Goal: Information Seeking & Learning: Learn about a topic

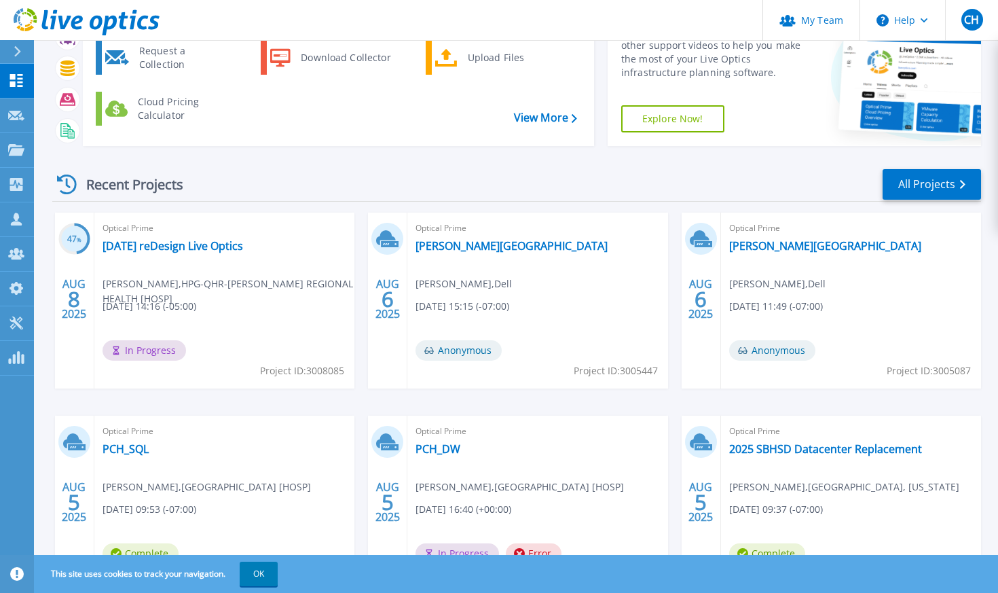
scroll to position [113, 0]
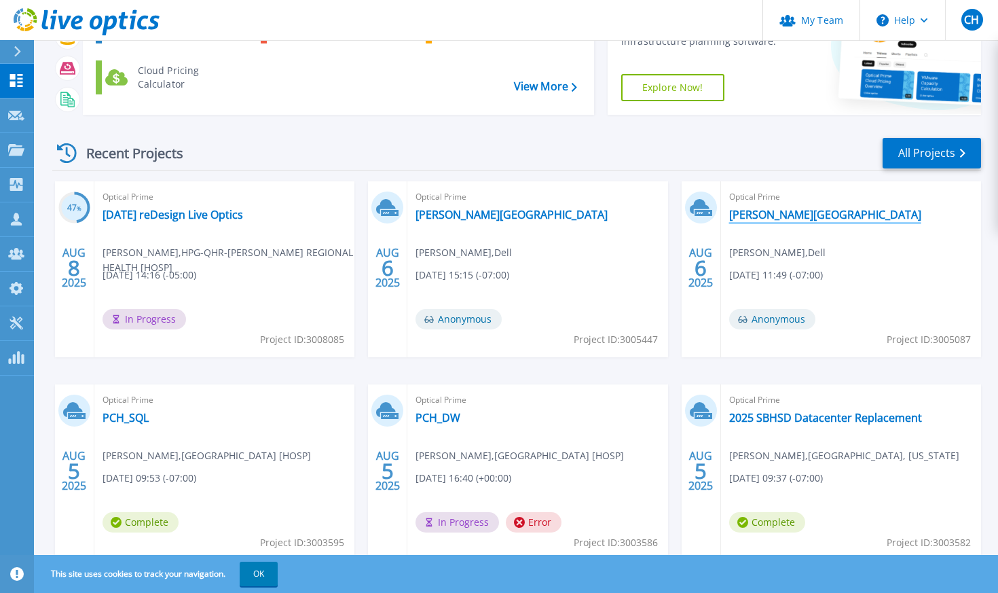
click at [771, 209] on link "[PERSON_NAME][GEOGRAPHIC_DATA]" at bounding box center [825, 215] width 192 height 14
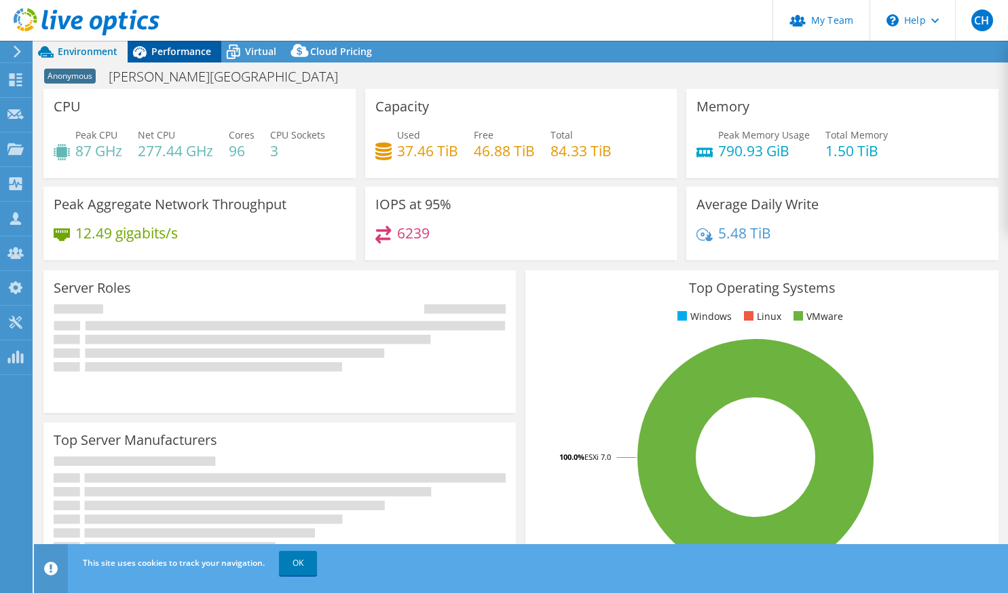
click at [174, 50] on span "Performance" at bounding box center [181, 51] width 60 height 13
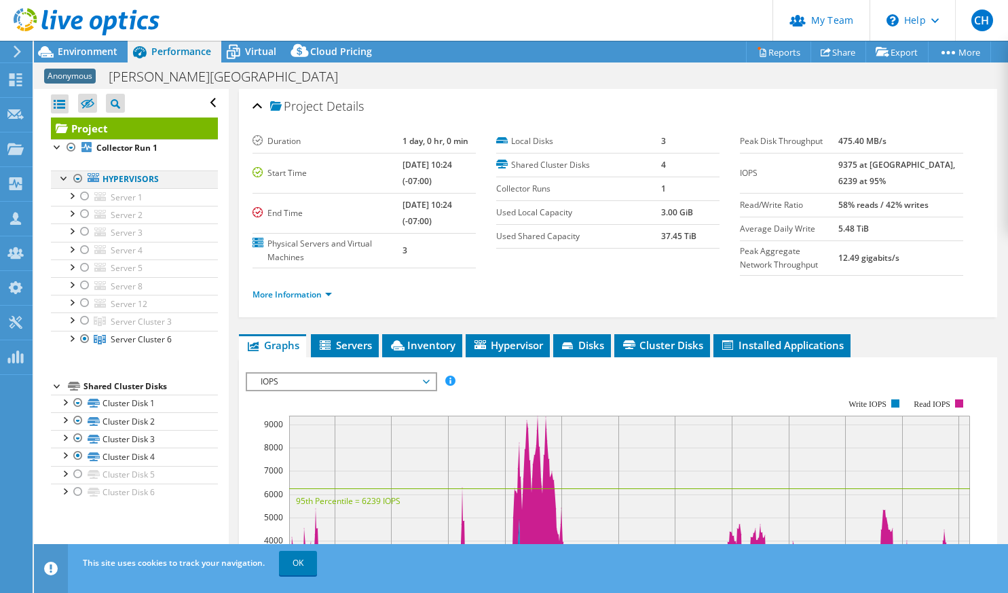
click at [76, 183] on div at bounding box center [78, 178] width 14 height 16
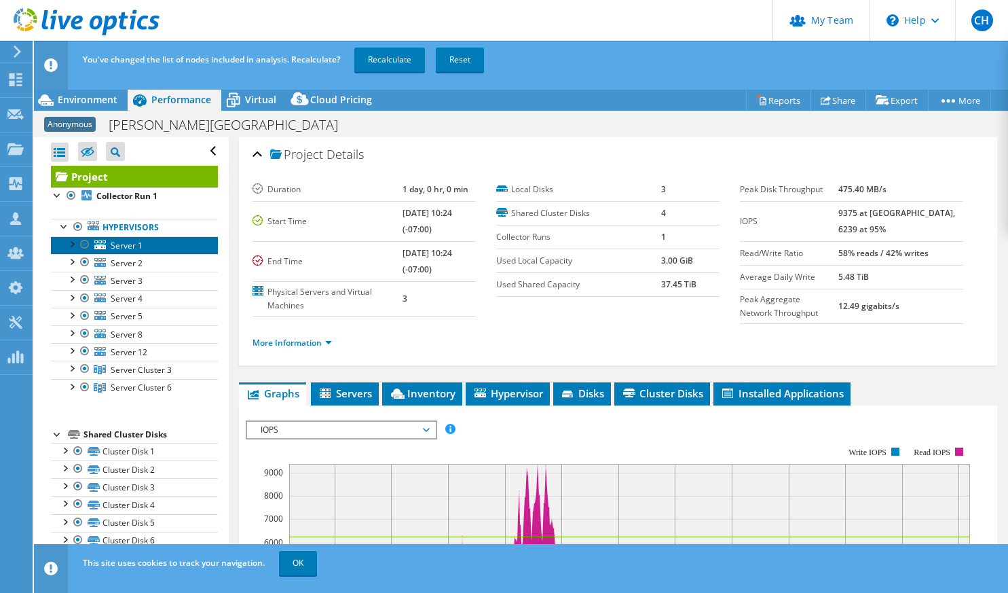
click at [134, 245] on span "Server 1" at bounding box center [127, 246] width 32 height 12
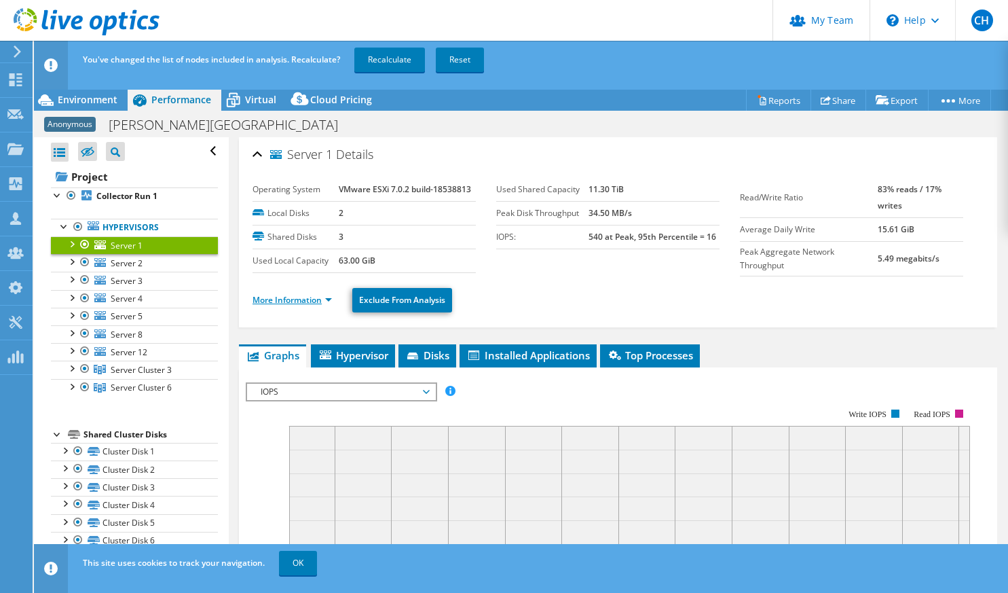
click at [293, 301] on link "More Information" at bounding box center [292, 300] width 79 height 12
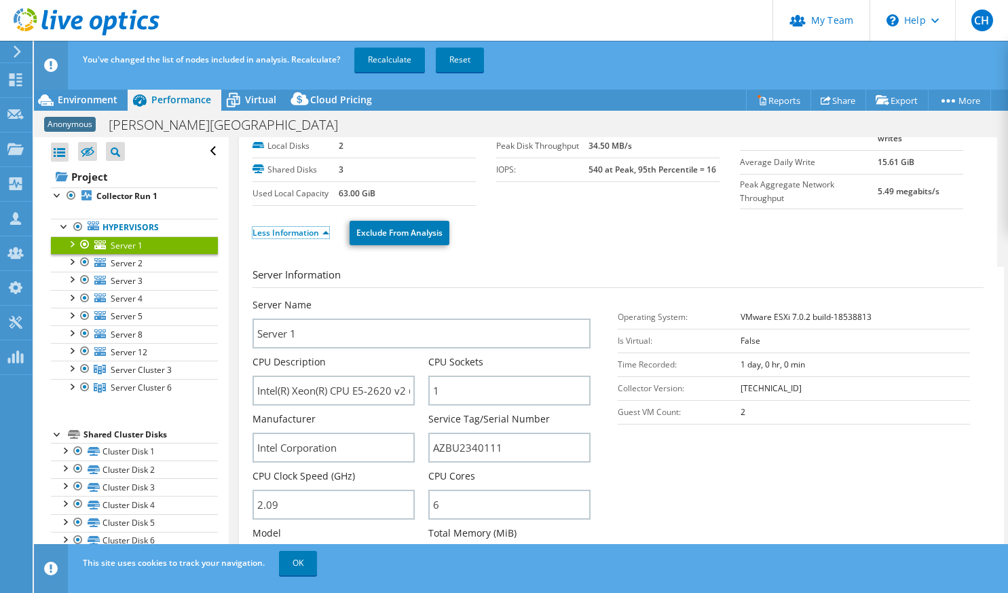
scroll to position [113, 0]
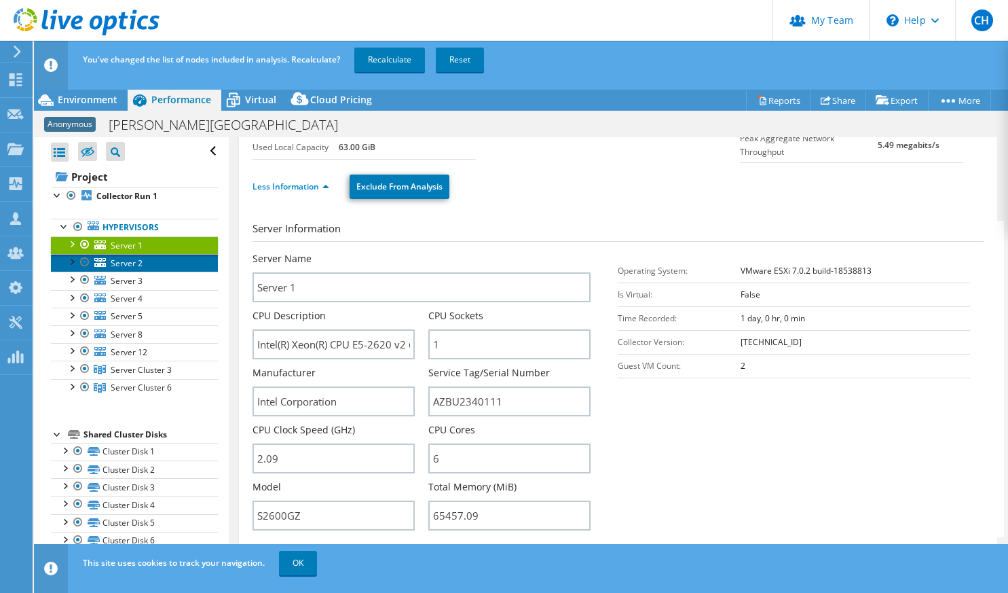
click at [139, 262] on span "Server 2" at bounding box center [127, 263] width 32 height 12
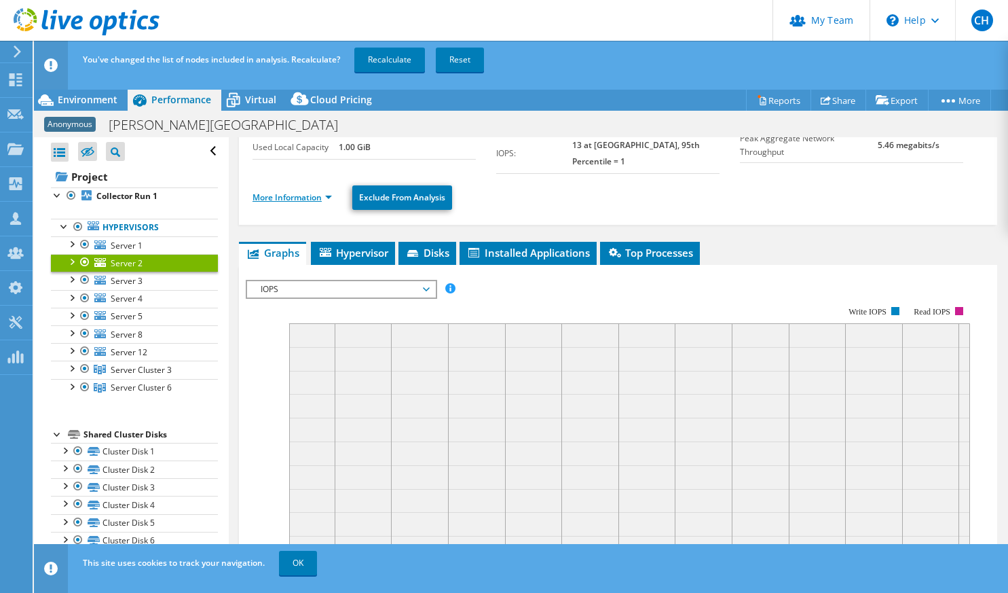
click at [306, 191] on link "More Information" at bounding box center [292, 197] width 79 height 12
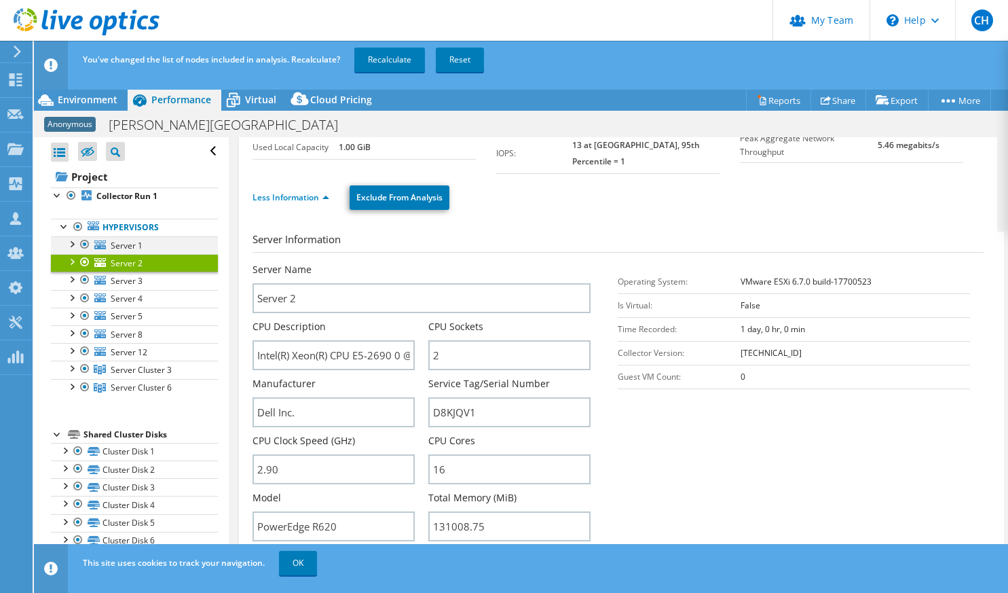
click at [87, 241] on div at bounding box center [85, 244] width 14 height 16
click at [84, 261] on div at bounding box center [85, 262] width 14 height 16
click at [120, 280] on span "Server 3" at bounding box center [127, 281] width 32 height 12
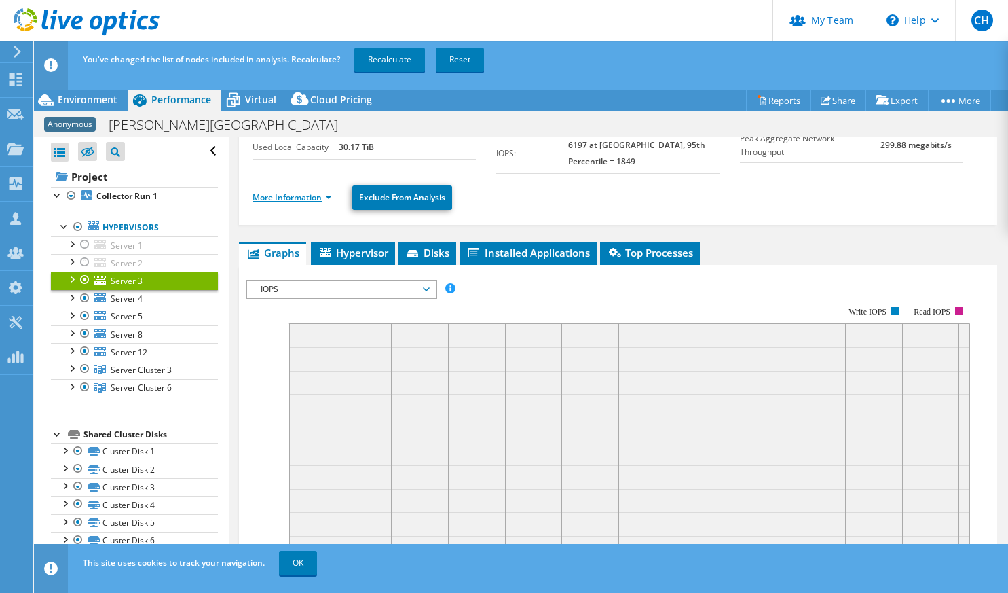
click at [301, 198] on link "More Information" at bounding box center [292, 197] width 79 height 12
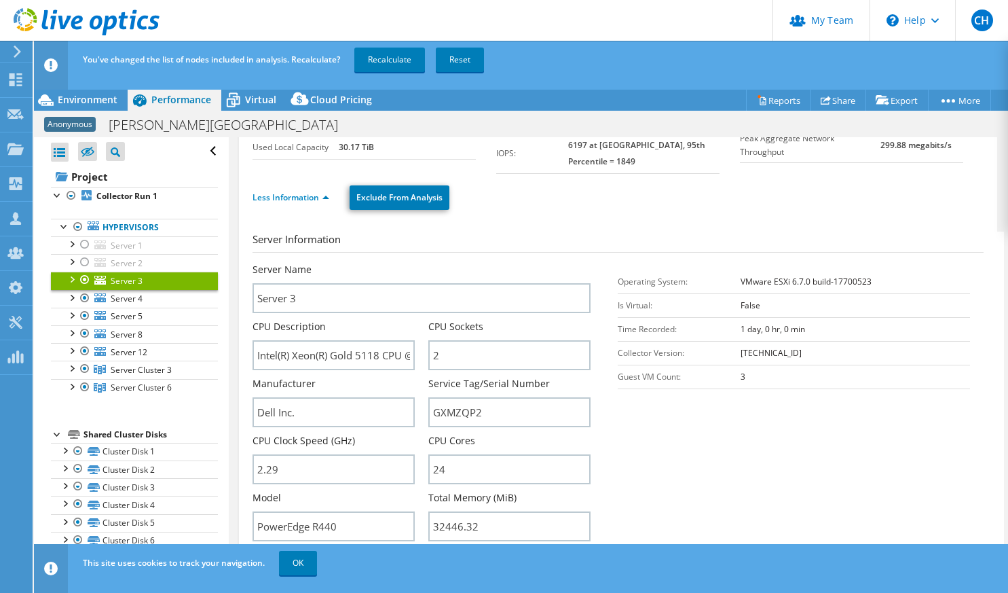
click at [84, 277] on div at bounding box center [85, 280] width 14 height 16
click at [120, 297] on span "Server 4" at bounding box center [127, 299] width 32 height 12
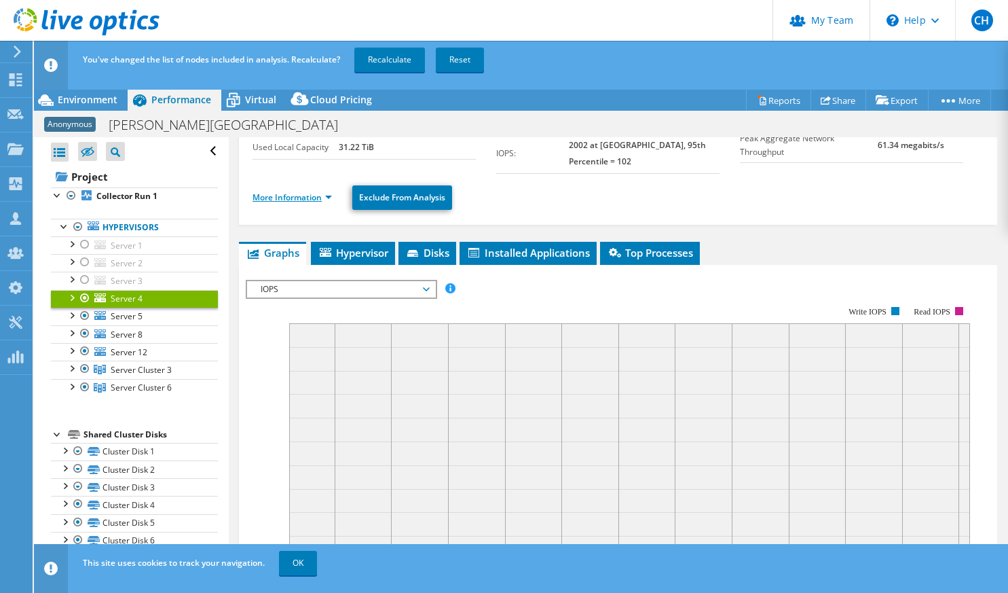
click at [310, 200] on link "More Information" at bounding box center [292, 197] width 79 height 12
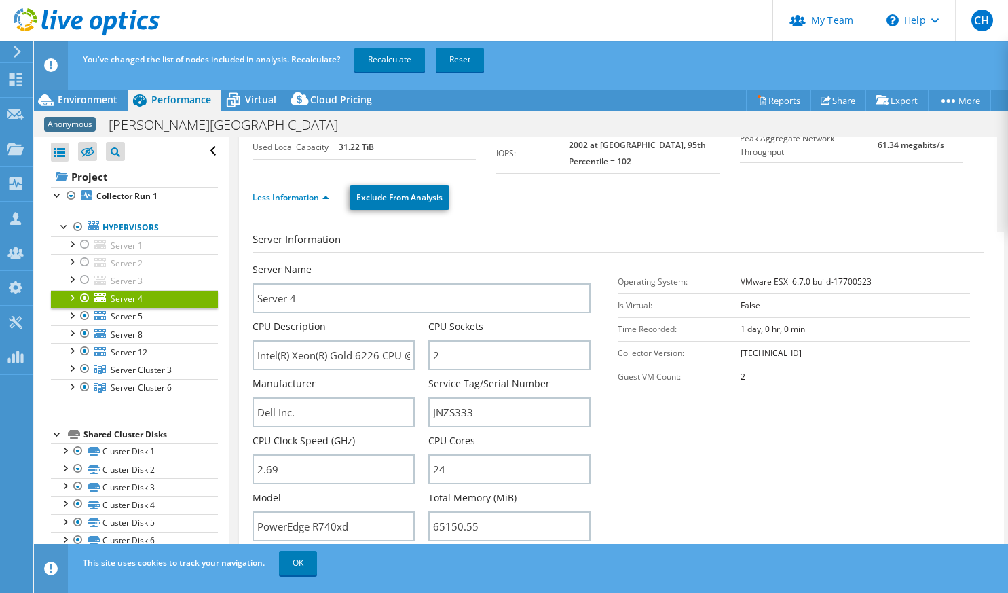
click at [86, 301] on div at bounding box center [85, 298] width 14 height 16
click at [309, 198] on link "Less Information" at bounding box center [291, 197] width 77 height 12
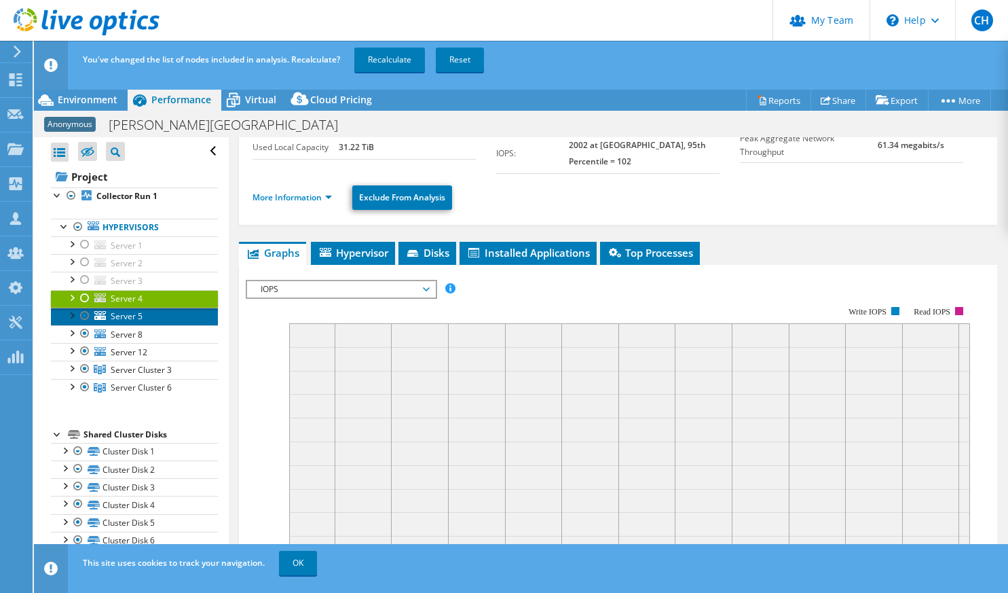
click at [139, 319] on span "Server 5" at bounding box center [127, 316] width 32 height 12
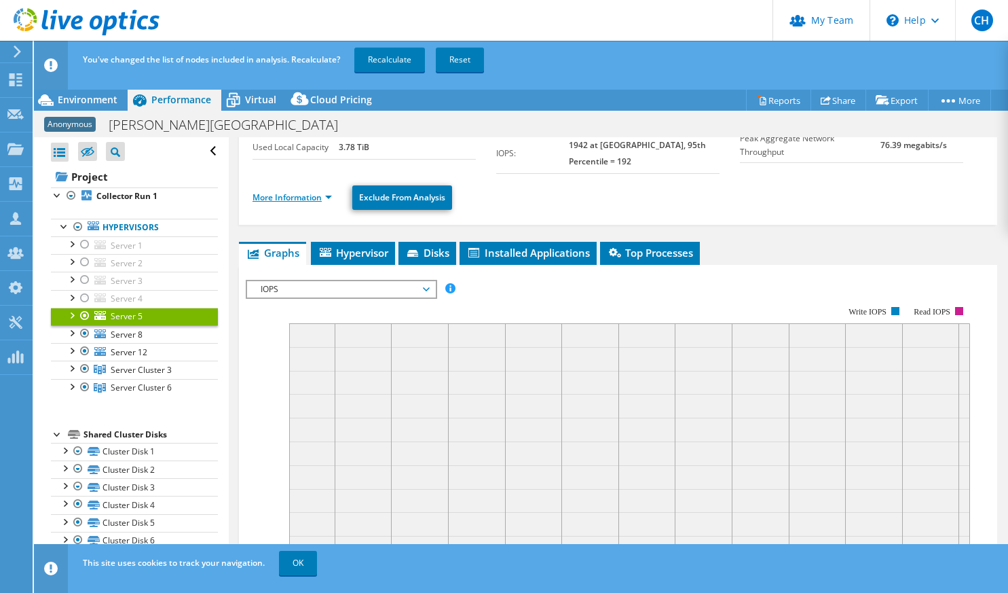
click at [291, 200] on link "More Information" at bounding box center [292, 197] width 79 height 12
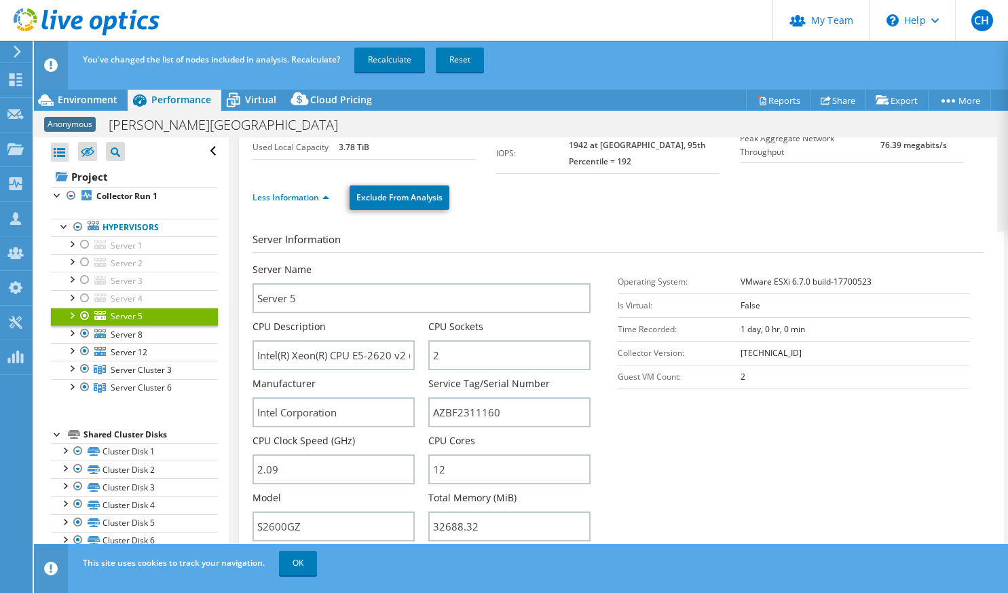
click at [951, 61] on div "You've changed the list of nodes included in analysis. Recalculate? Recalculate…" at bounding box center [546, 60] width 934 height 38
click at [73, 391] on div at bounding box center [72, 386] width 14 height 14
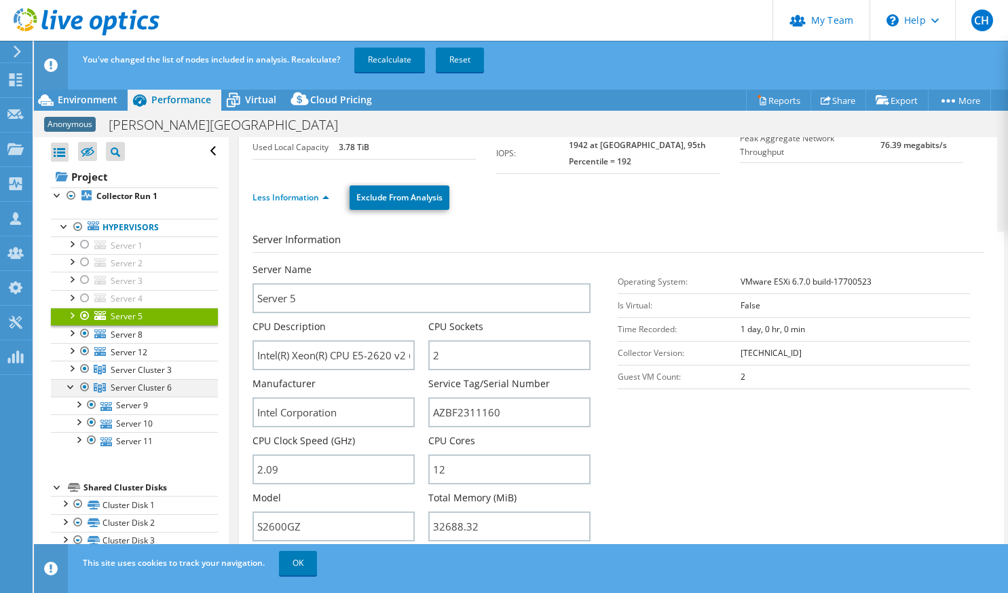
click at [69, 385] on div at bounding box center [72, 386] width 14 height 14
click at [138, 402] on link "Server 9" at bounding box center [134, 406] width 167 height 18
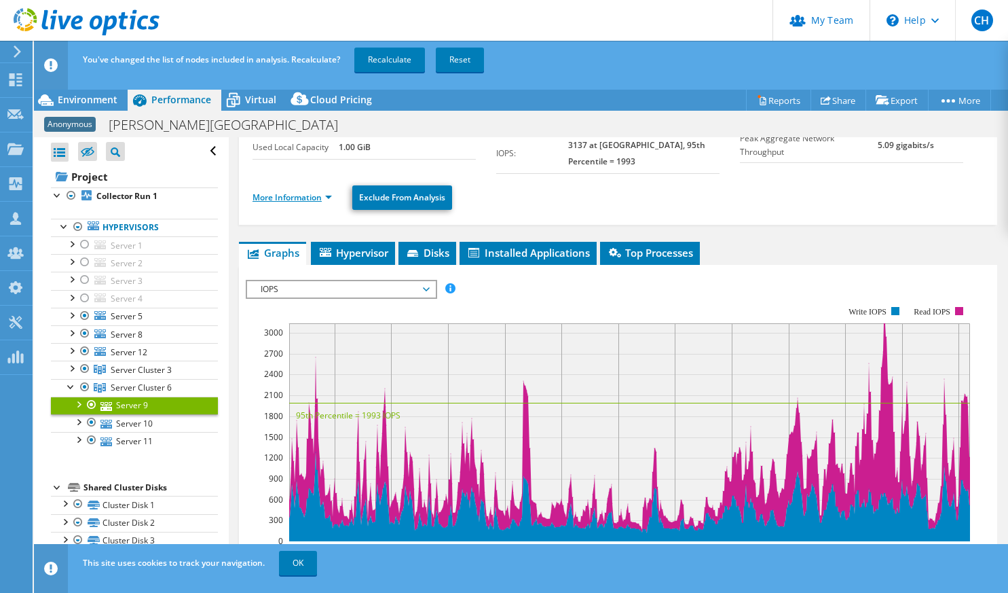
click at [282, 200] on link "More Information" at bounding box center [292, 197] width 79 height 12
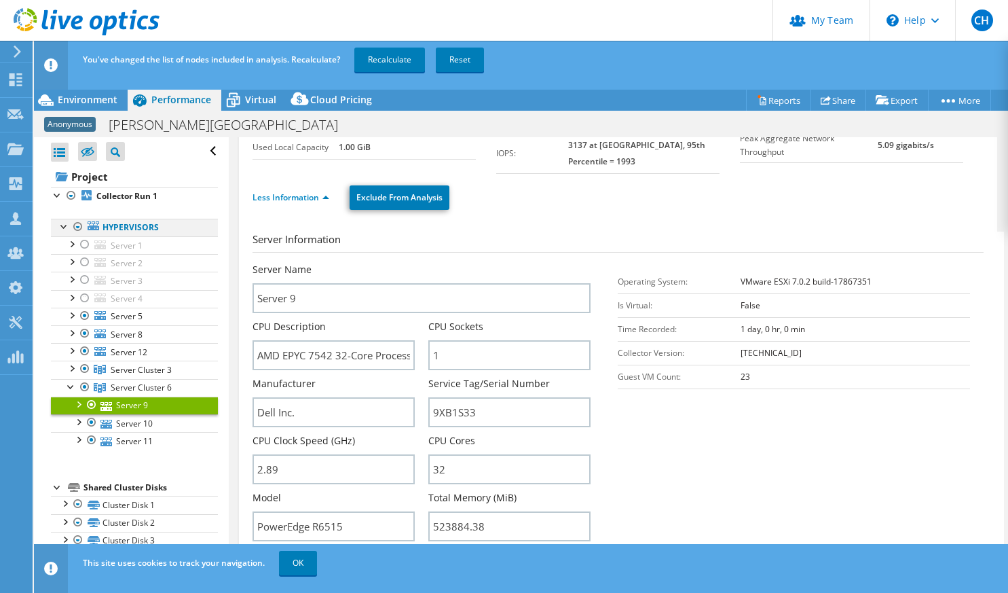
click at [77, 224] on div at bounding box center [78, 227] width 14 height 16
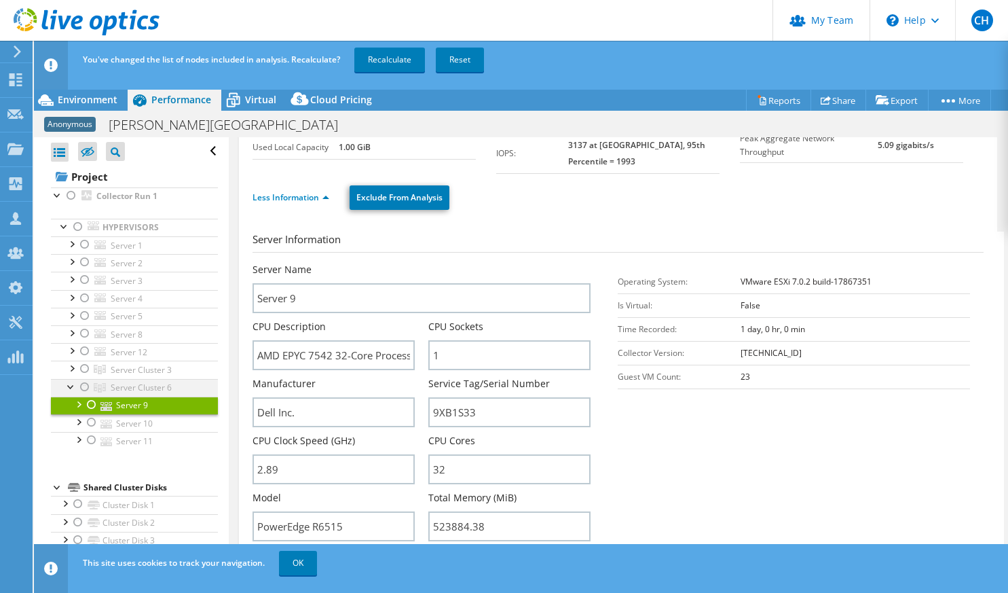
click at [85, 387] on div at bounding box center [85, 387] width 14 height 16
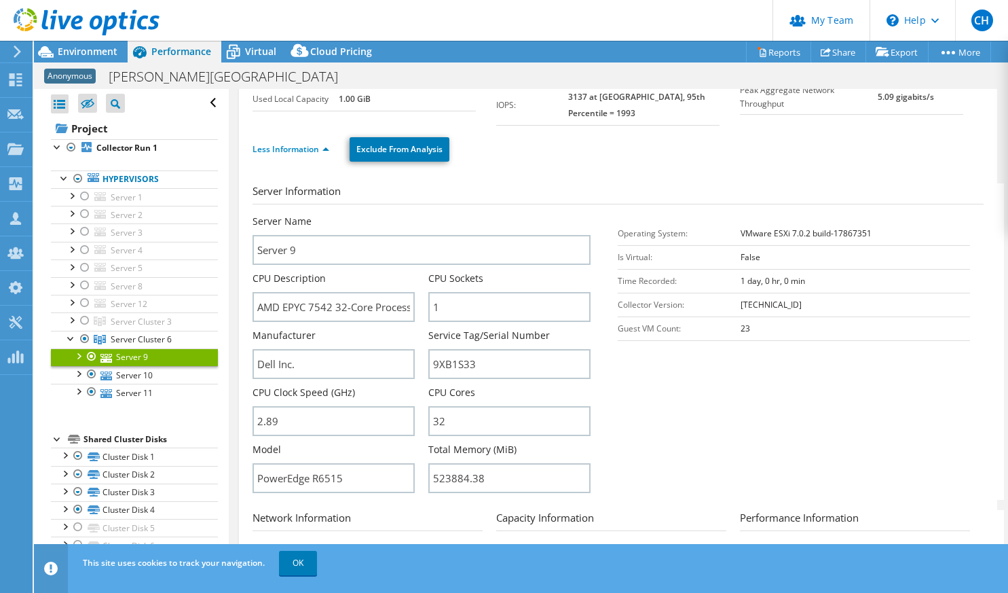
scroll to position [0, 0]
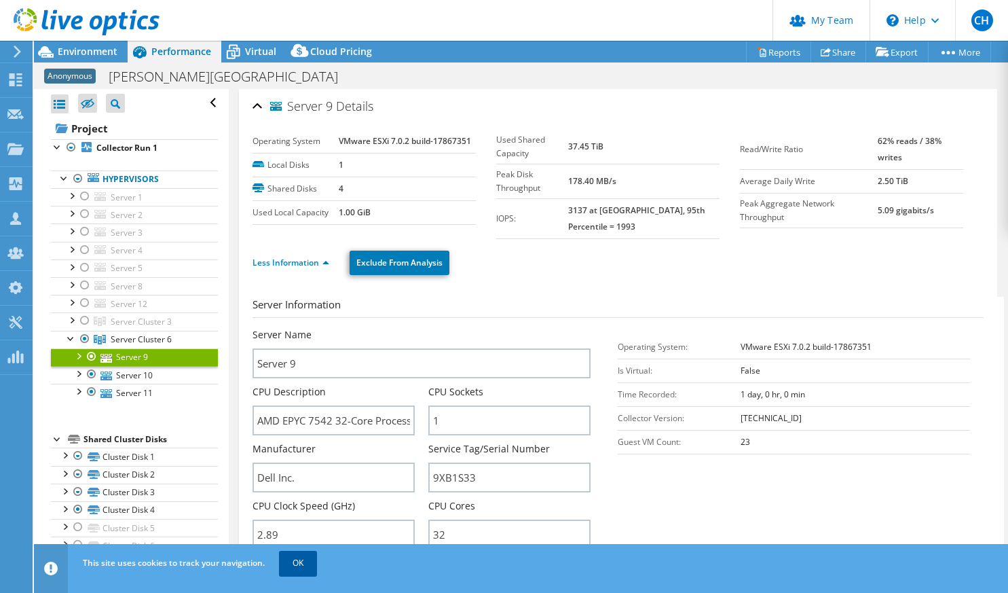
click at [297, 574] on link "OK" at bounding box center [298, 563] width 38 height 24
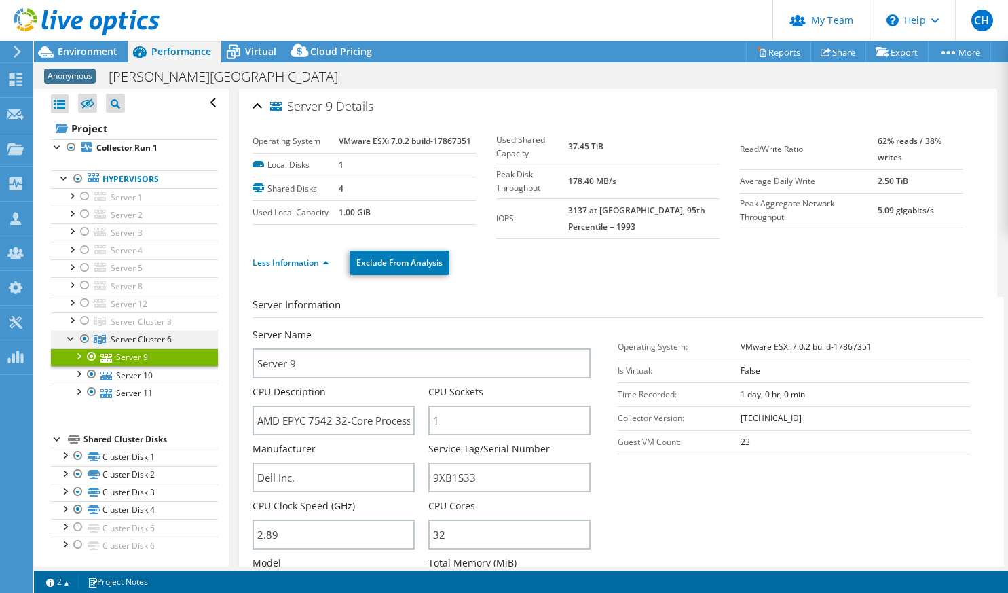
click at [130, 327] on span "Server Cluster 6" at bounding box center [141, 322] width 61 height 12
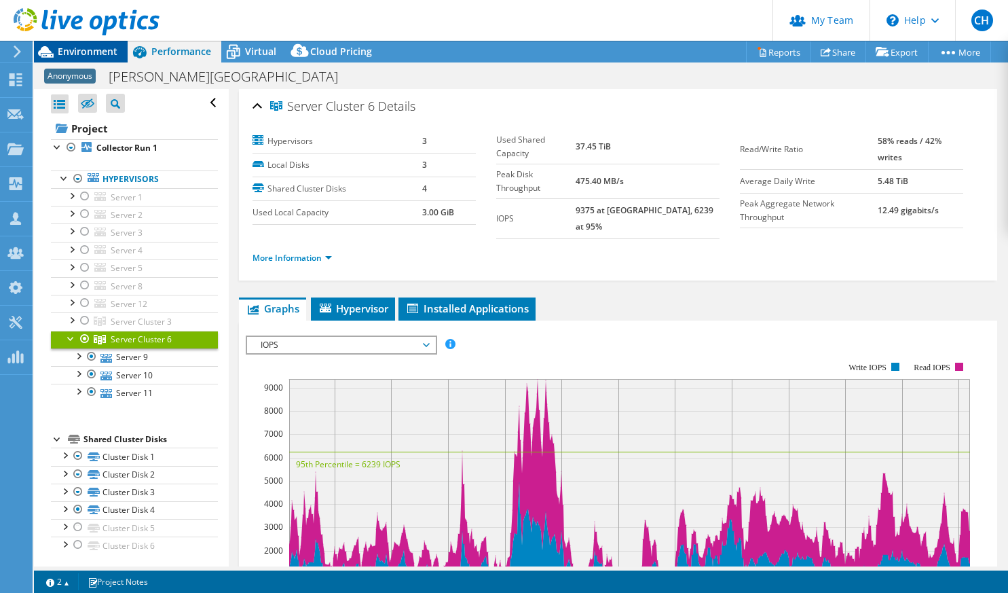
click at [101, 52] on span "Environment" at bounding box center [88, 51] width 60 height 13
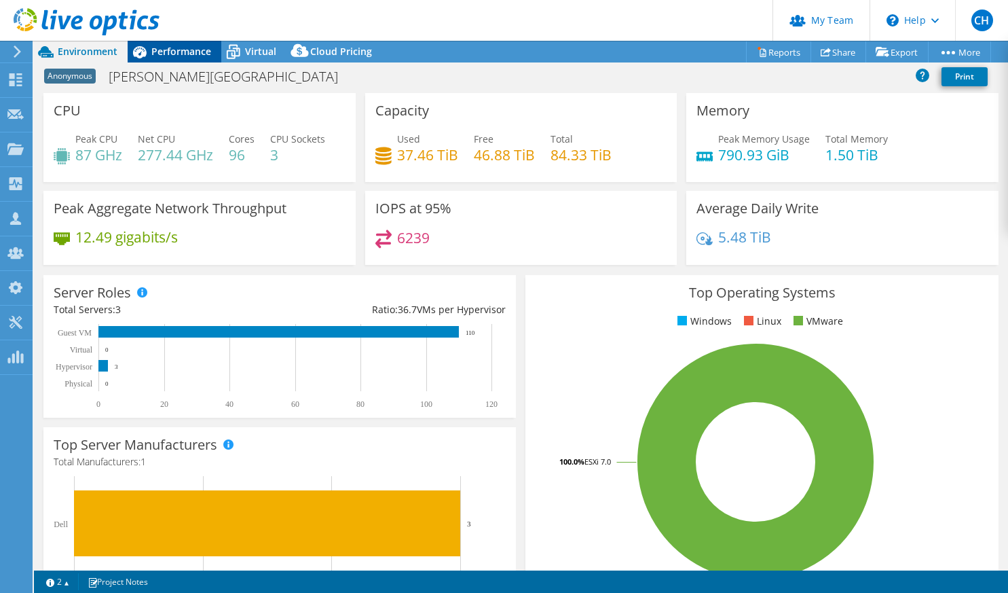
click at [186, 54] on span "Performance" at bounding box center [181, 51] width 60 height 13
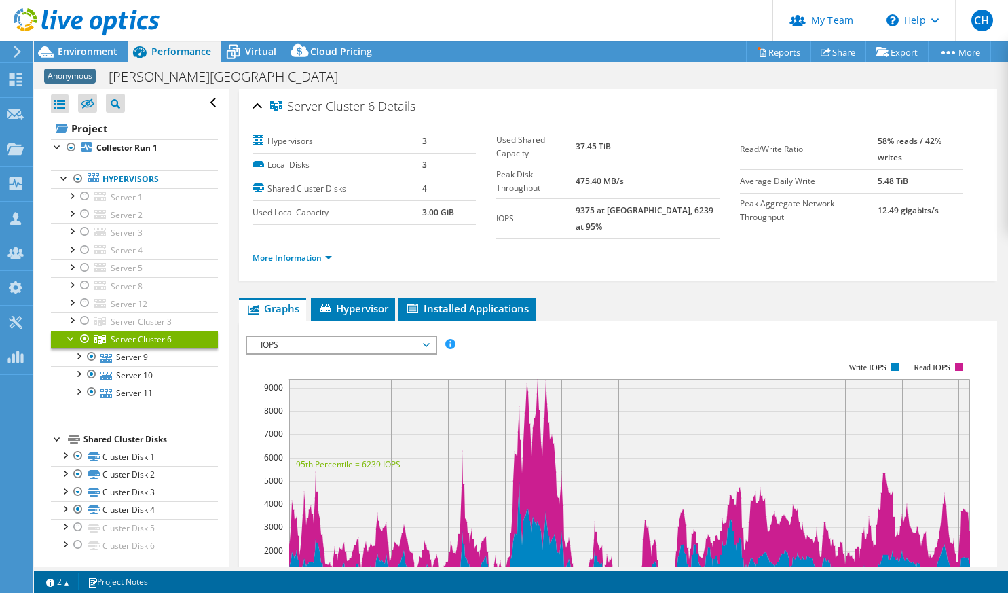
click at [426, 337] on span "IOPS" at bounding box center [341, 345] width 175 height 16
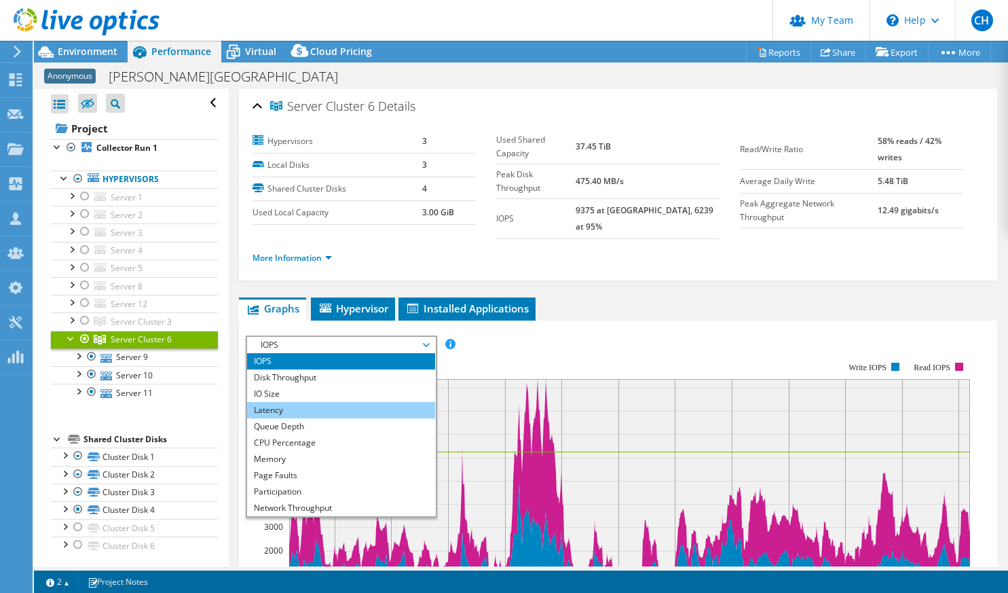
click at [327, 402] on li "Latency" at bounding box center [341, 410] width 188 height 16
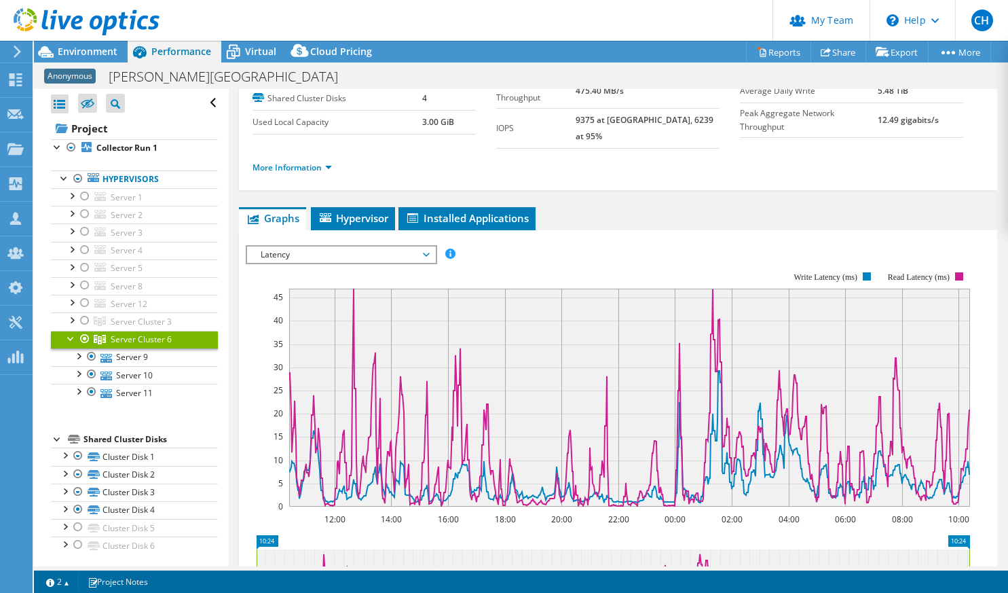
scroll to position [113, 0]
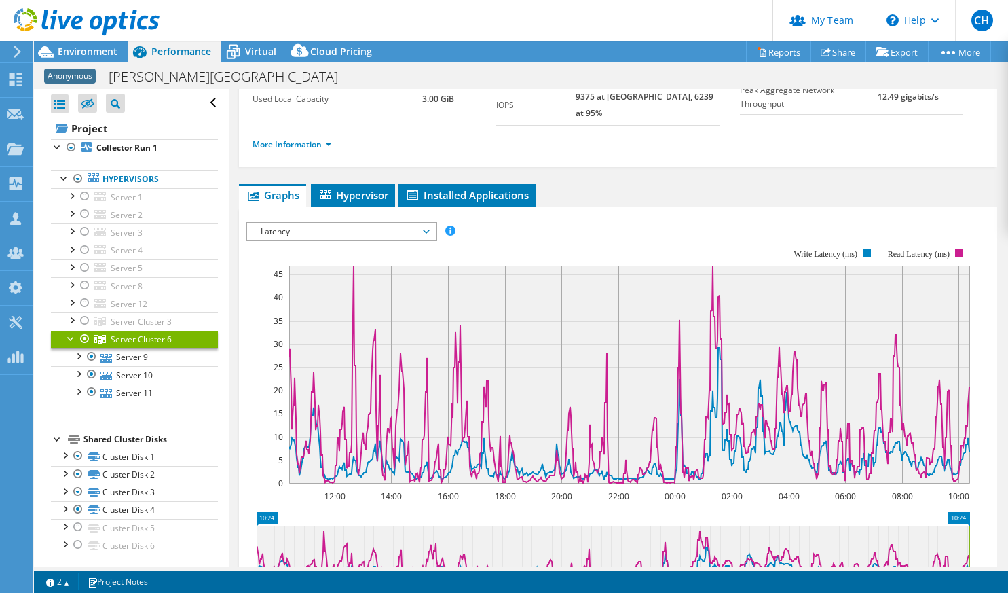
click at [399, 223] on span "Latency" at bounding box center [341, 231] width 175 height 16
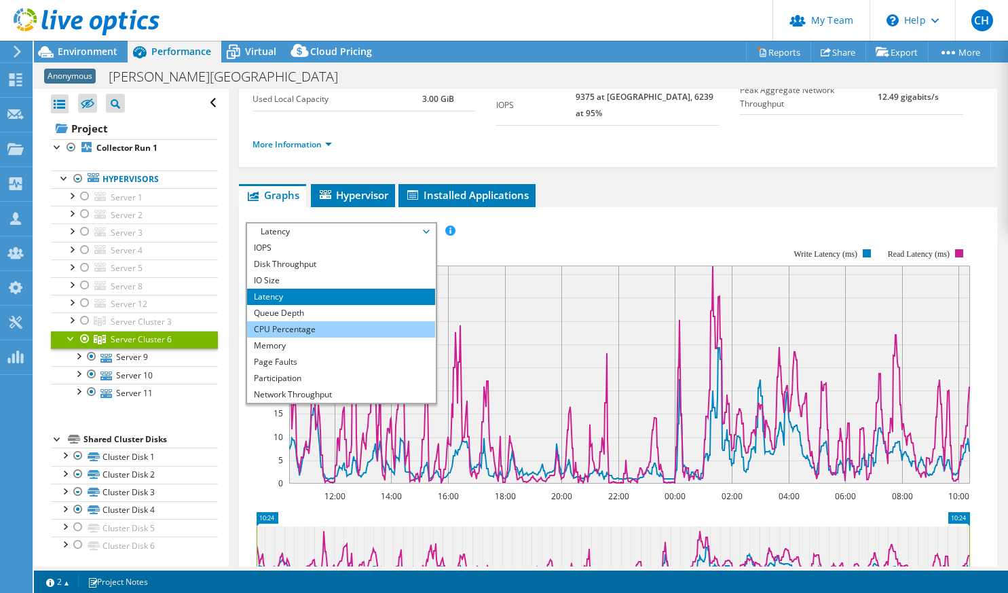
click at [354, 321] on li "CPU Percentage" at bounding box center [341, 329] width 188 height 16
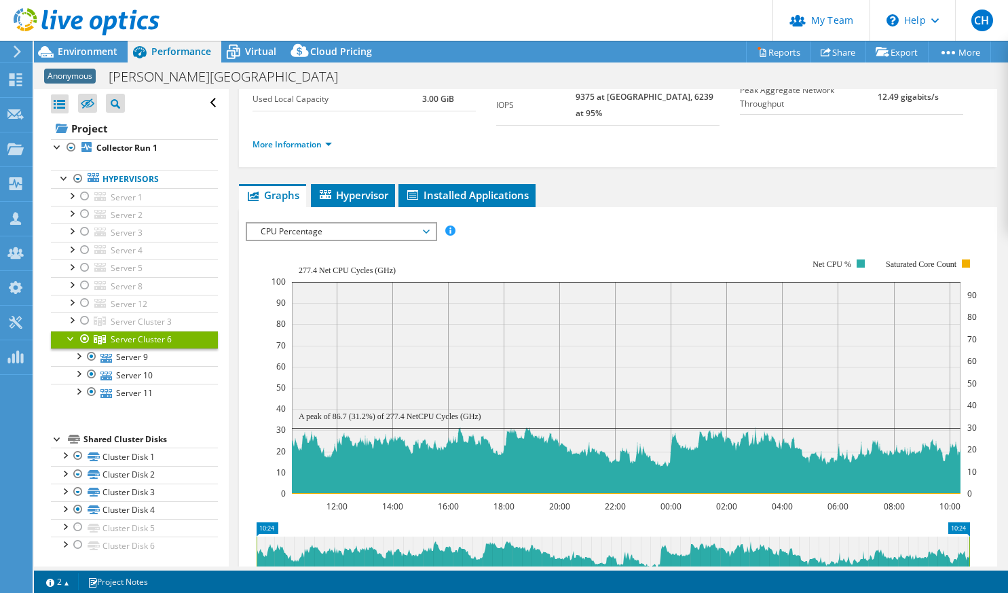
click at [69, 336] on div at bounding box center [72, 338] width 14 height 14
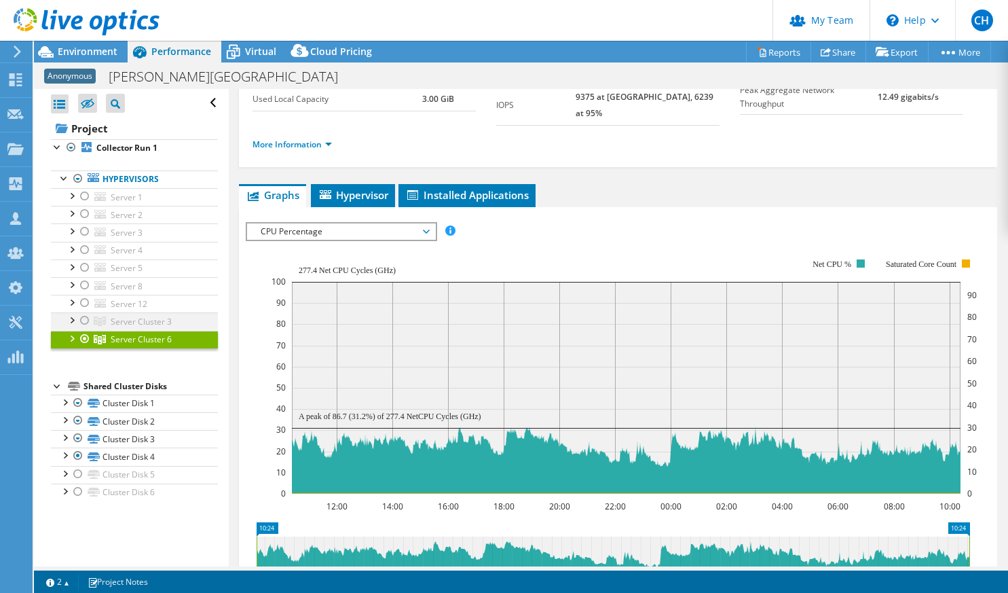
click at [74, 321] on div at bounding box center [72, 319] width 14 height 14
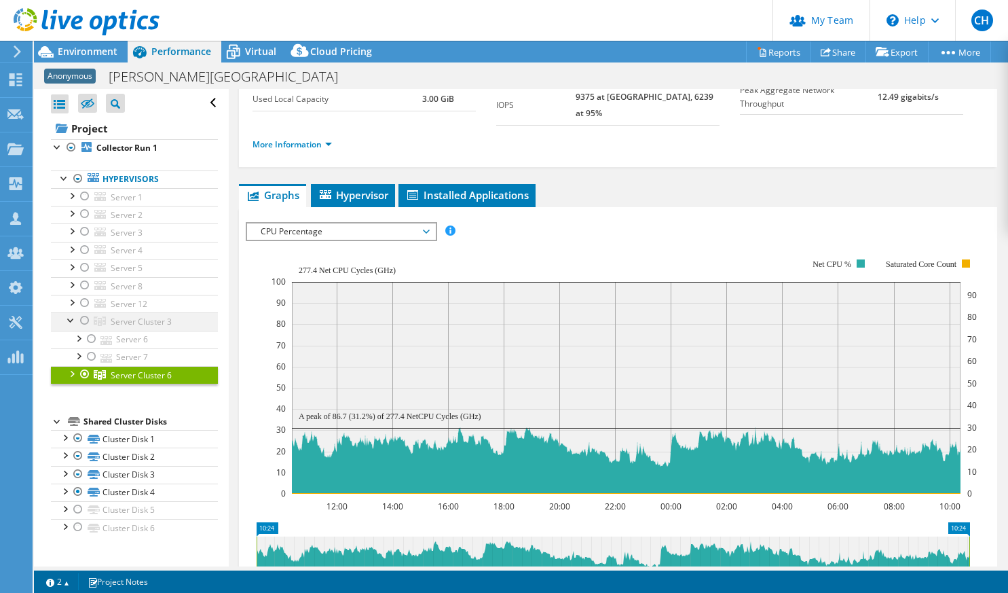
click at [74, 321] on div at bounding box center [72, 319] width 14 height 14
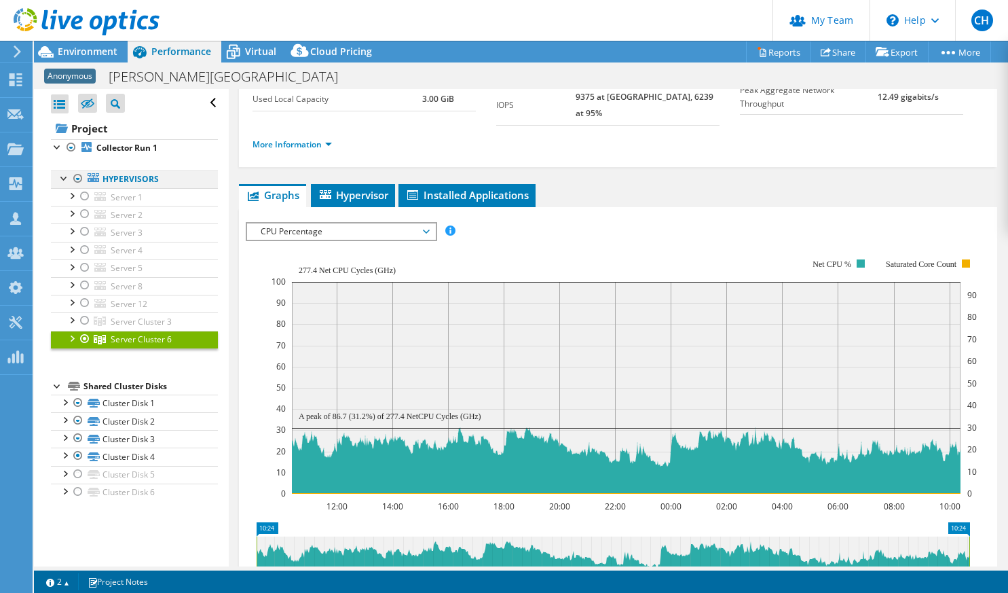
click at [81, 179] on div at bounding box center [78, 178] width 14 height 16
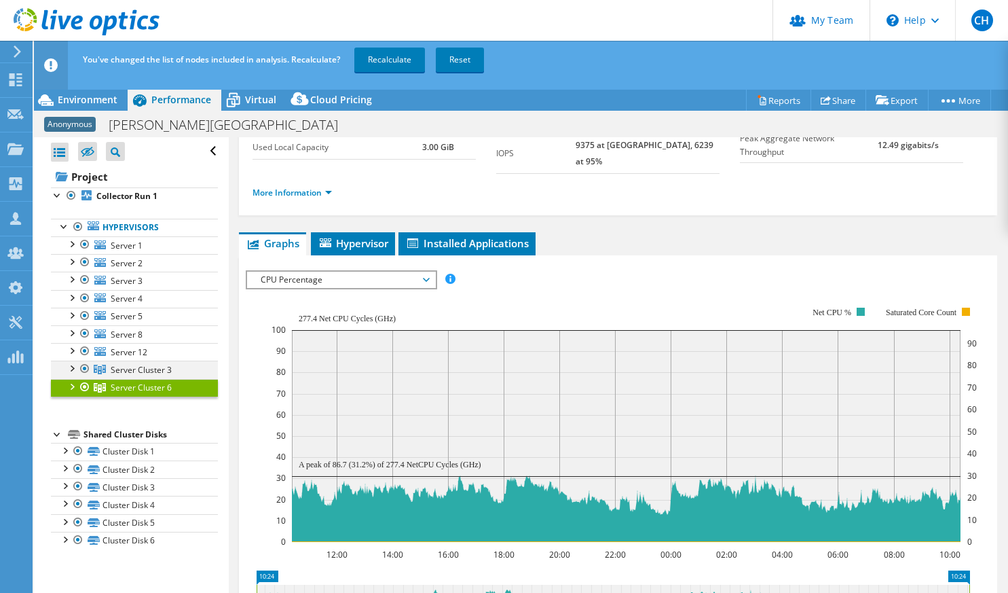
click at [84, 369] on div at bounding box center [85, 369] width 14 height 16
click at [82, 390] on div at bounding box center [85, 387] width 14 height 16
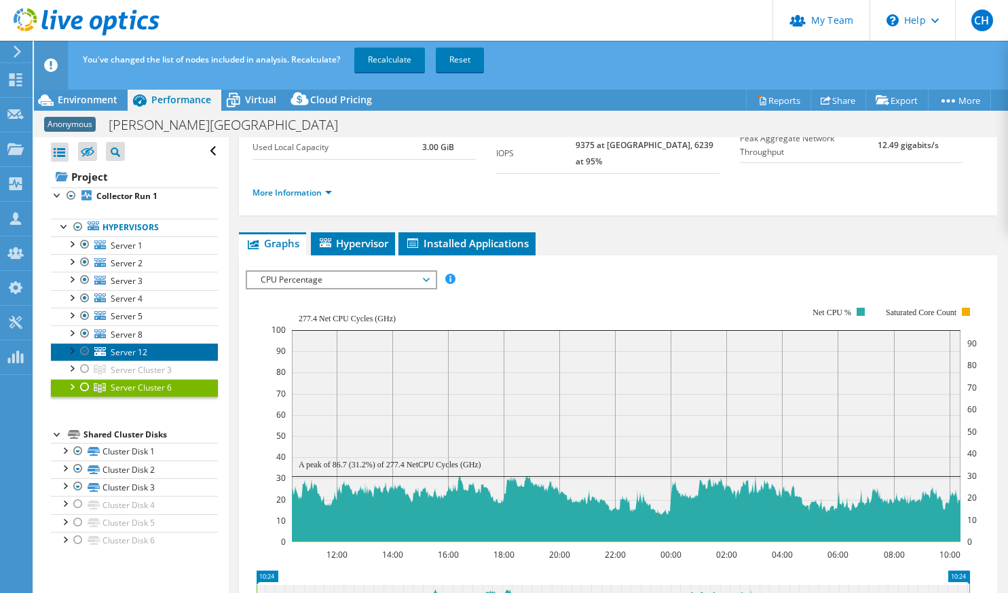
click at [164, 350] on link "Server 12" at bounding box center [134, 352] width 167 height 18
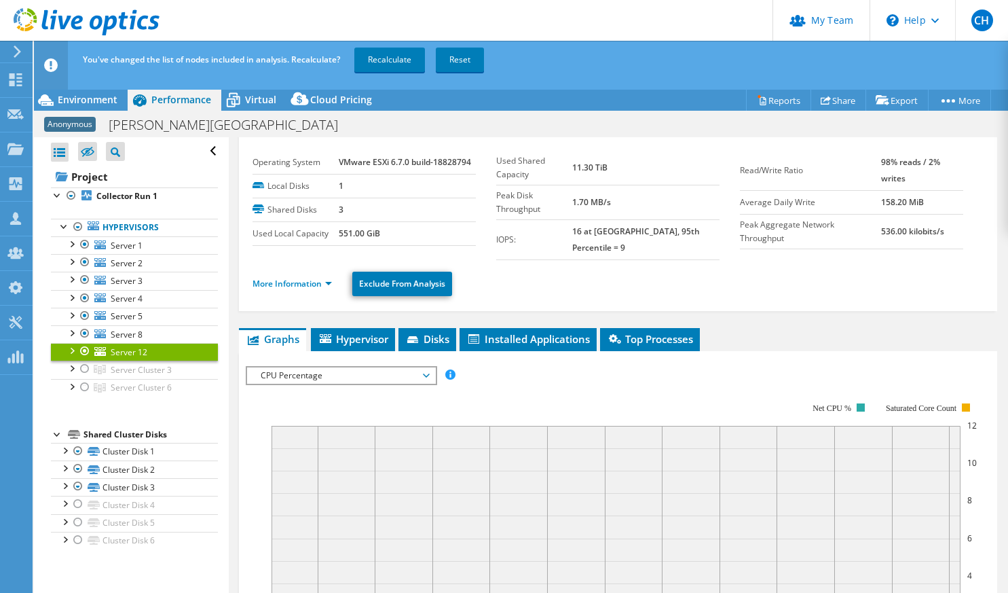
scroll to position [0, 0]
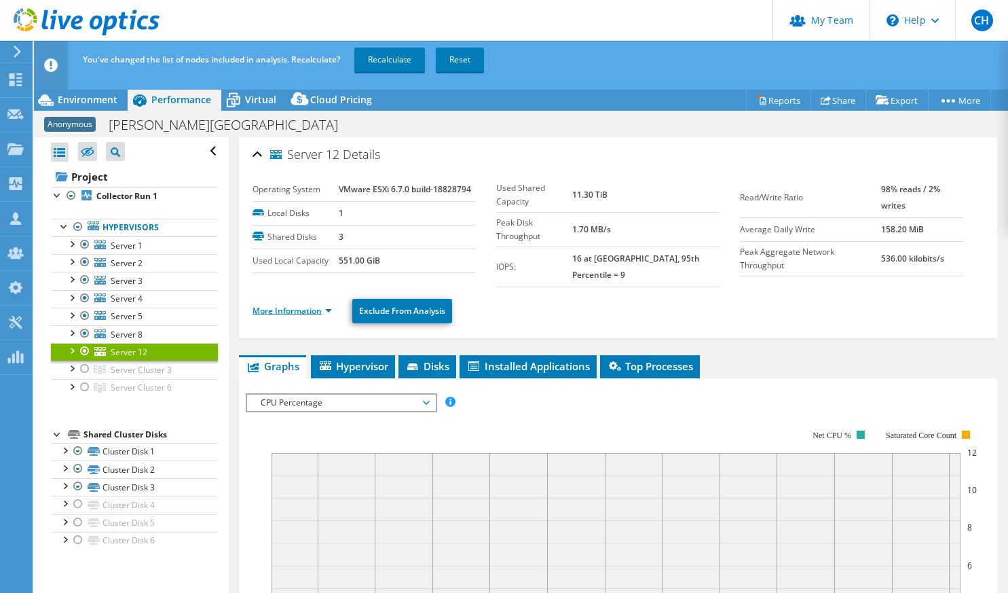
click at [303, 305] on link "More Information" at bounding box center [292, 311] width 79 height 12
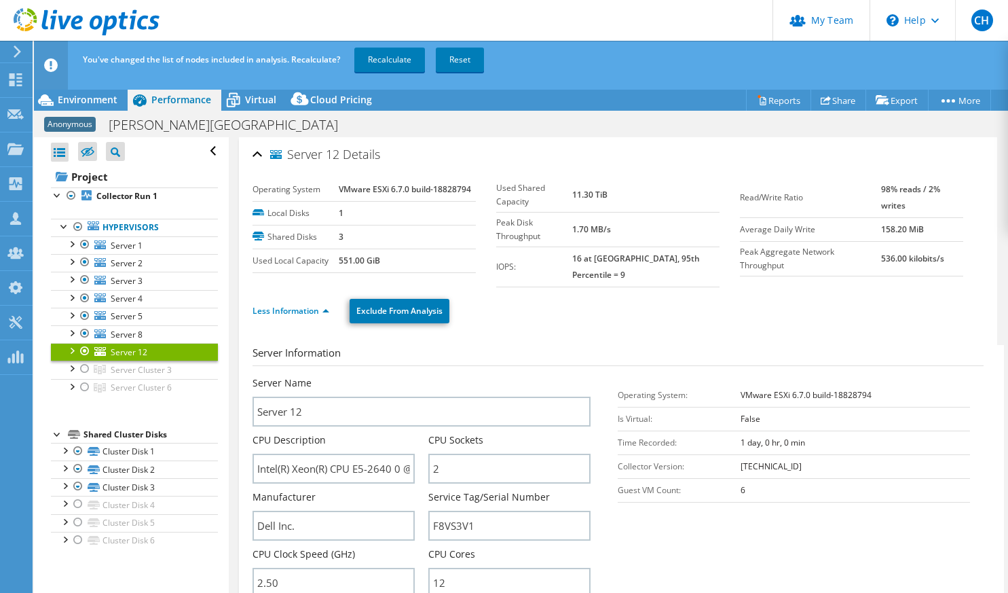
click at [909, 65] on div "You've changed the list of nodes included in analysis. Recalculate? Recalculate…" at bounding box center [546, 60] width 934 height 38
click at [146, 248] on link "Server 1" at bounding box center [134, 245] width 167 height 18
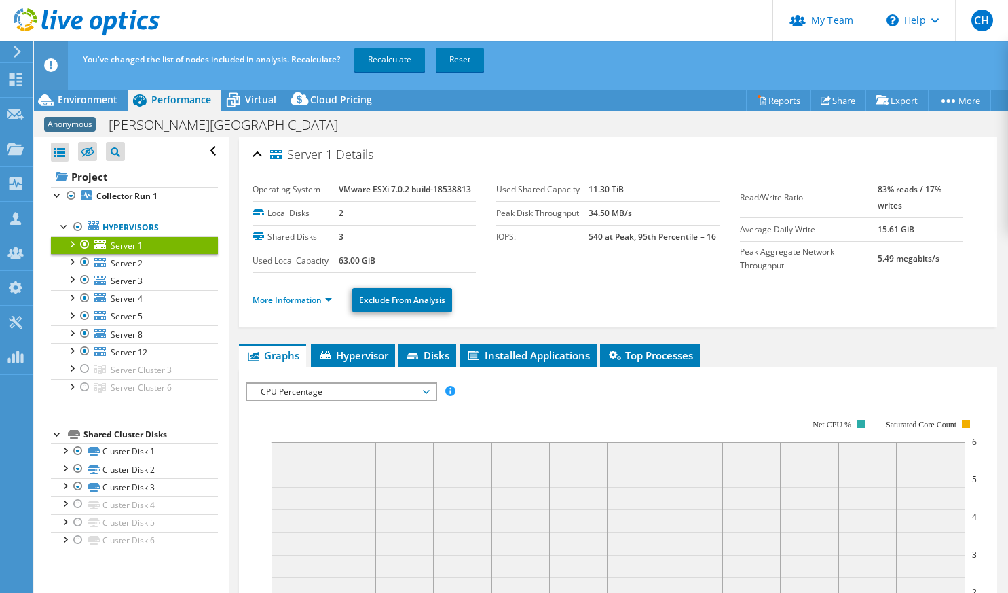
click at [295, 299] on link "More Information" at bounding box center [292, 300] width 79 height 12
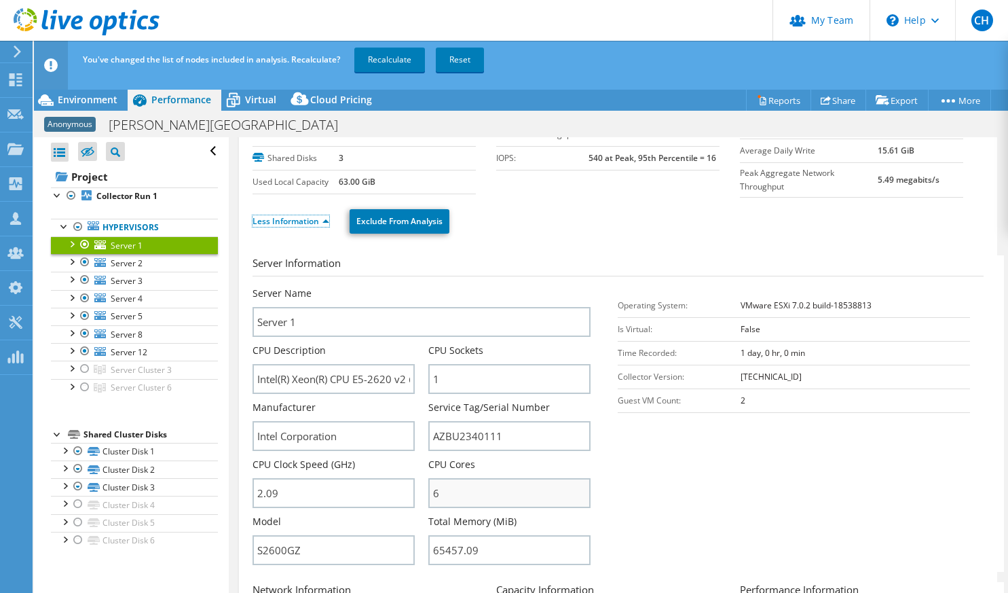
scroll to position [226, 0]
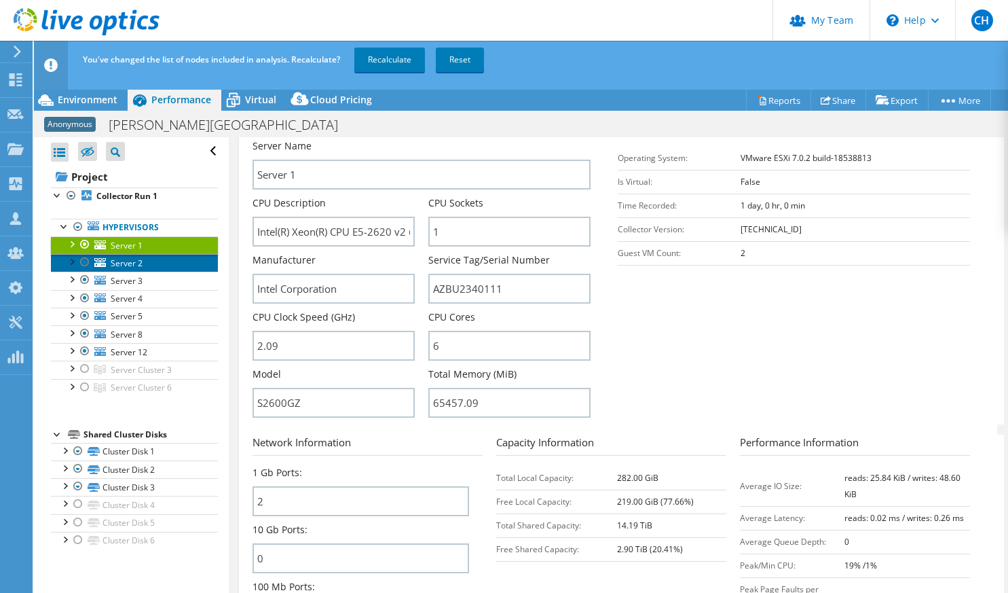
click at [131, 265] on span "Server 2" at bounding box center [127, 263] width 32 height 12
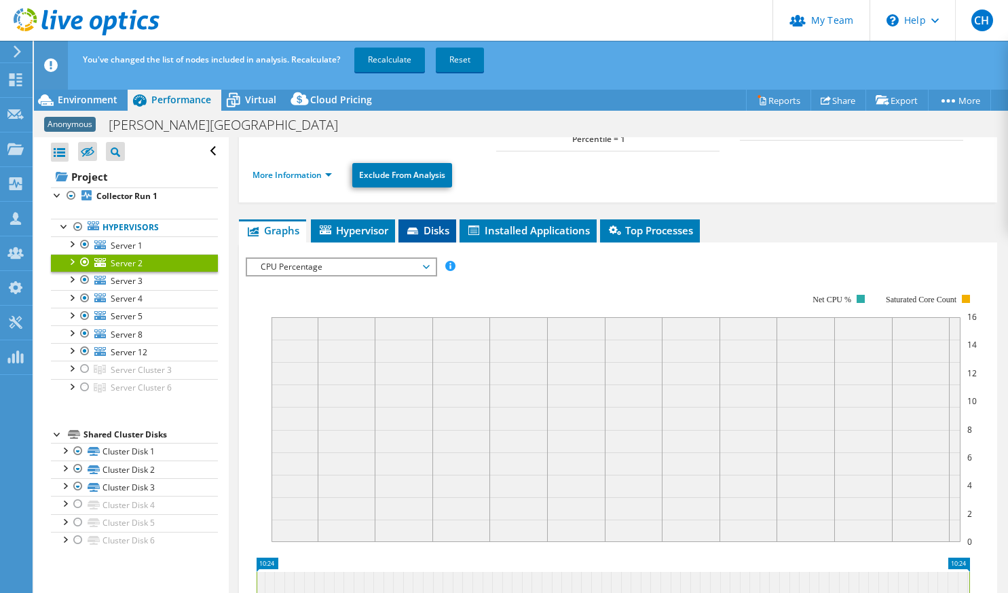
scroll to position [0, 0]
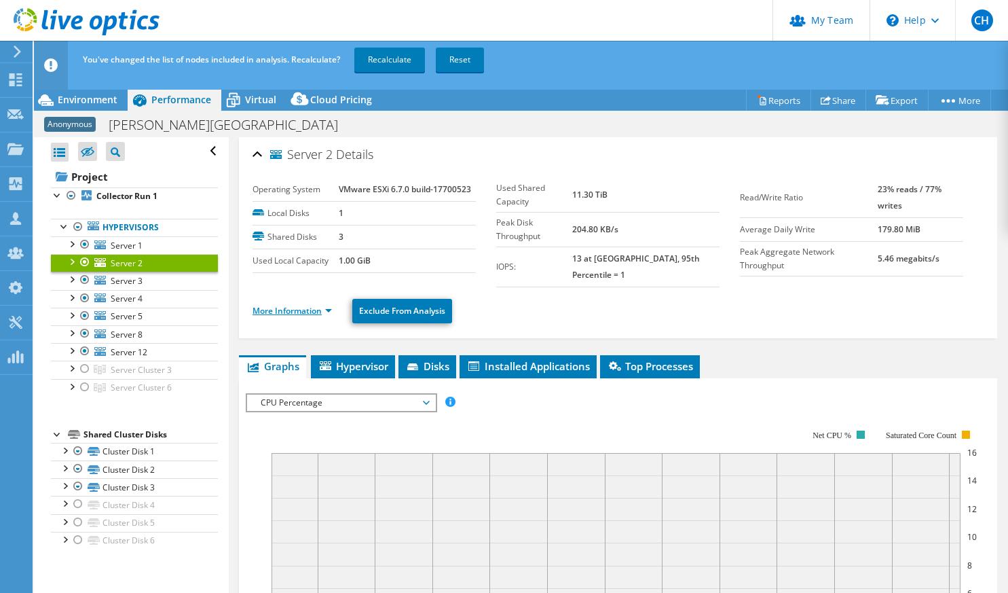
click at [287, 305] on link "More Information" at bounding box center [292, 311] width 79 height 12
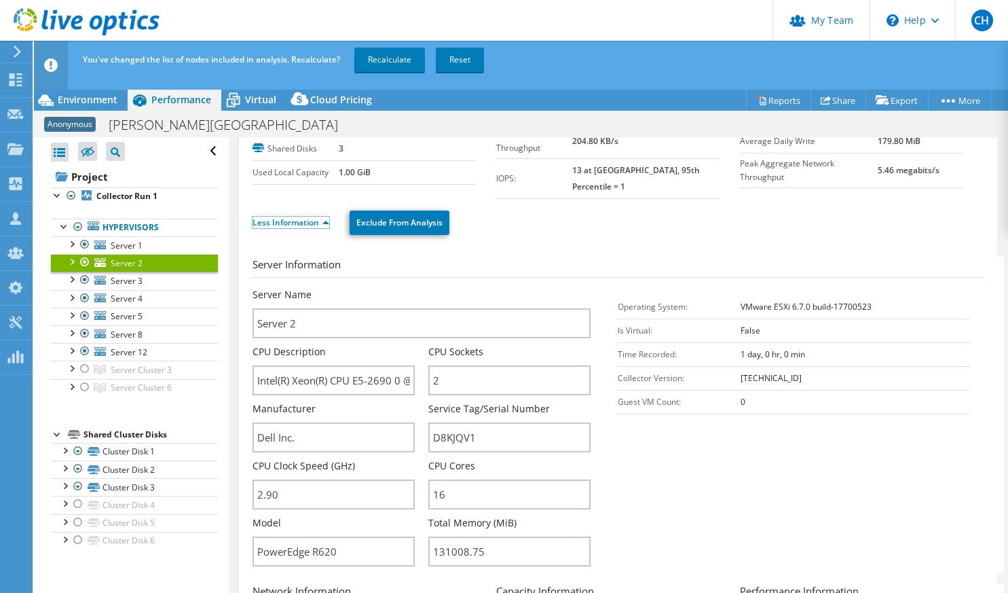
scroll to position [226, 0]
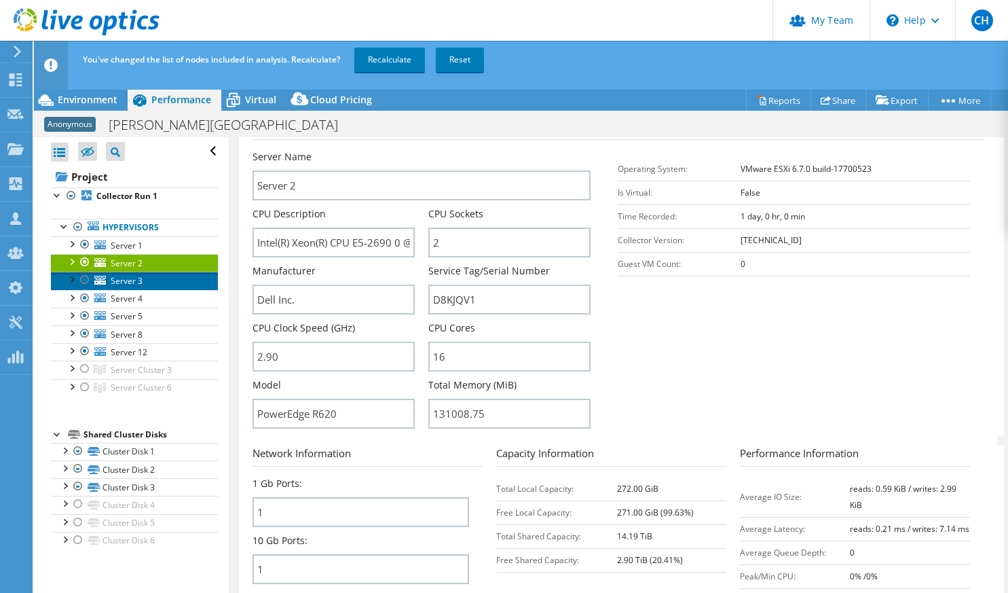
click at [141, 280] on span "Server 3" at bounding box center [127, 281] width 32 height 12
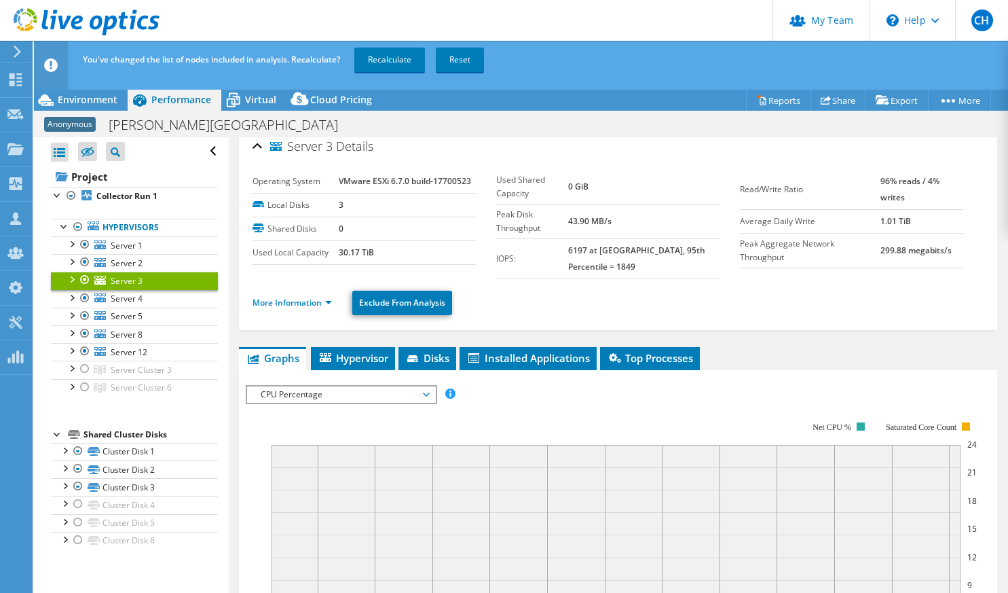
scroll to position [0, 0]
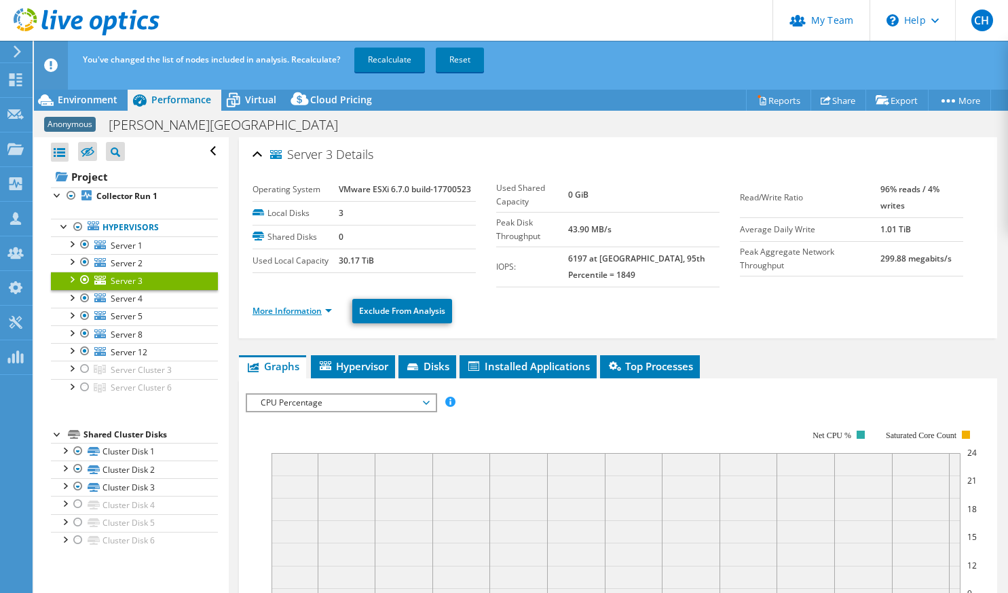
click at [304, 313] on link "More Information" at bounding box center [292, 311] width 79 height 12
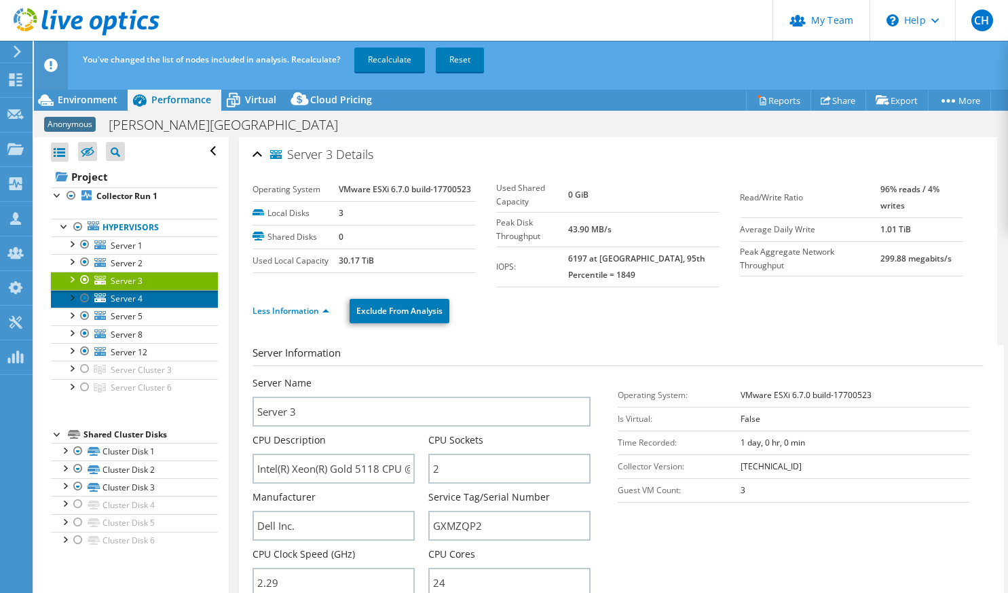
click at [127, 296] on span "Server 4" at bounding box center [127, 299] width 32 height 12
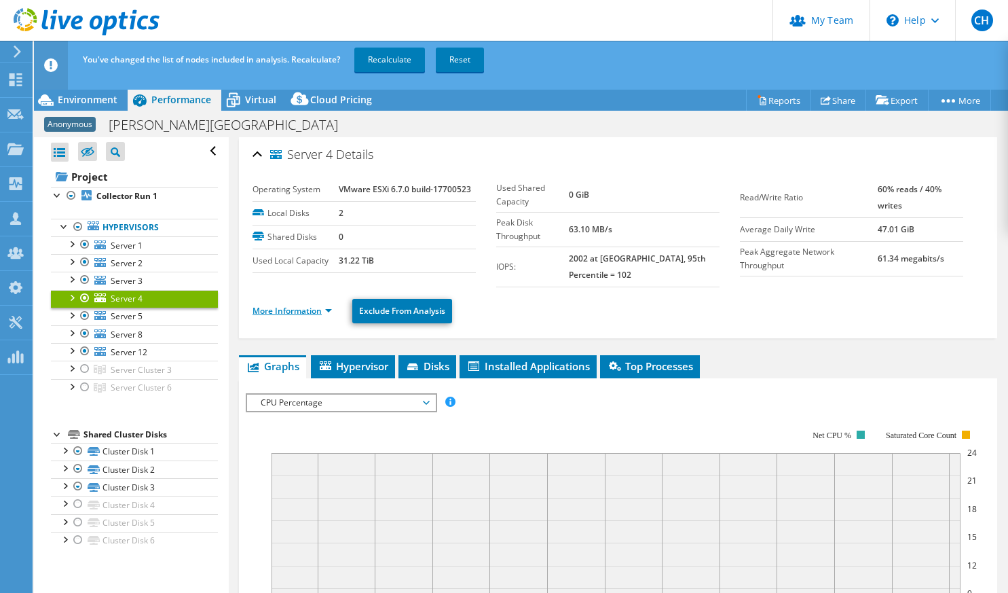
click at [320, 314] on link "More Information" at bounding box center [292, 311] width 79 height 12
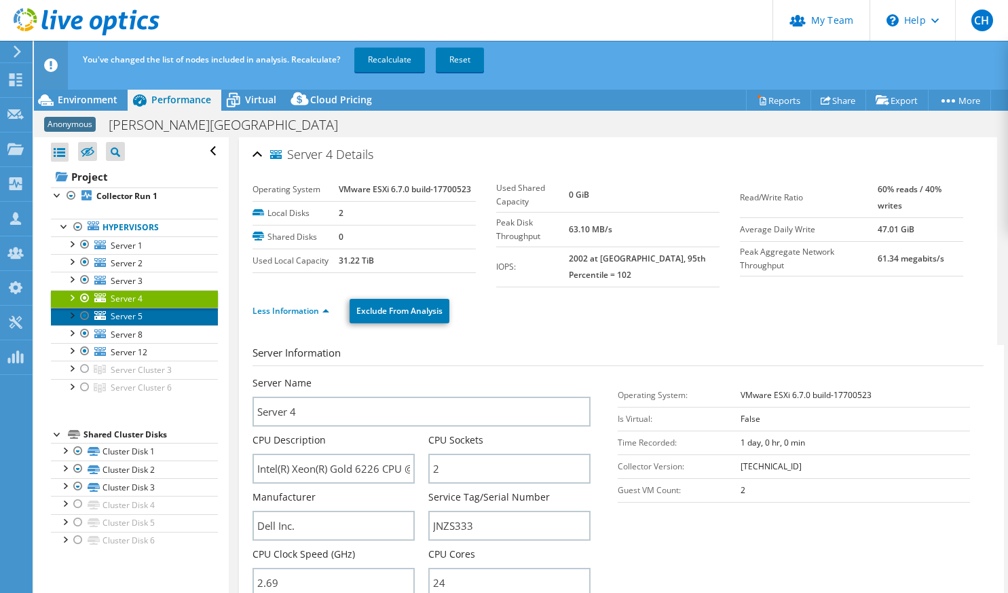
click at [111, 314] on span "Server 5" at bounding box center [127, 316] width 32 height 12
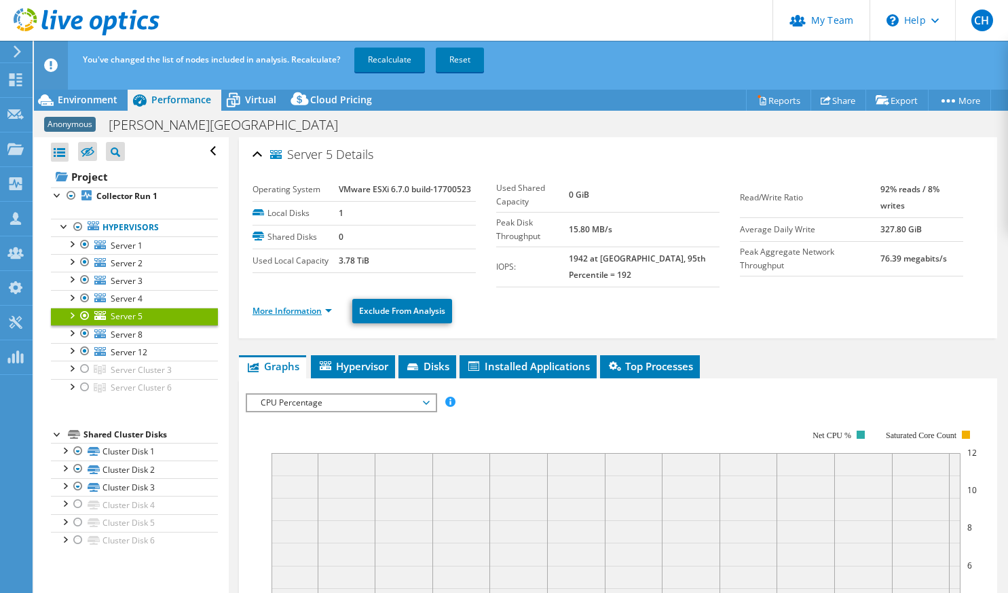
click at [316, 309] on link "More Information" at bounding box center [292, 311] width 79 height 12
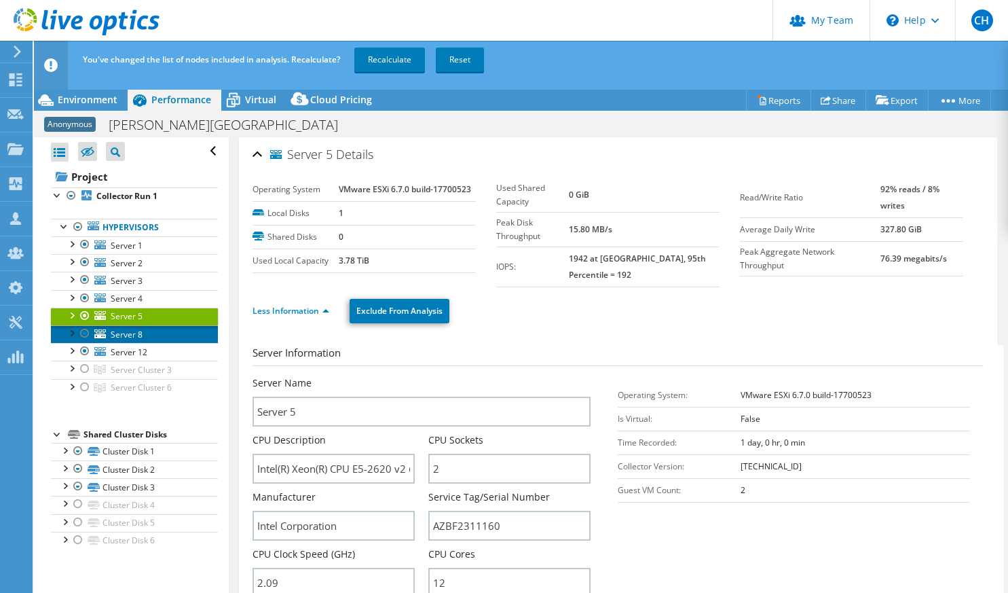
click at [126, 329] on span "Server 8" at bounding box center [127, 335] width 32 height 12
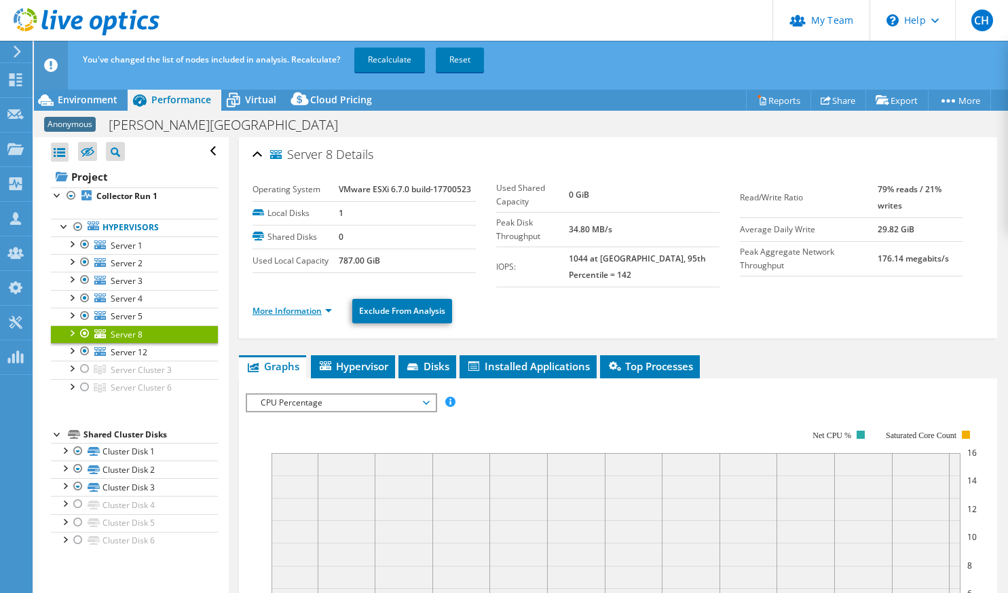
click at [312, 310] on link "More Information" at bounding box center [292, 311] width 79 height 12
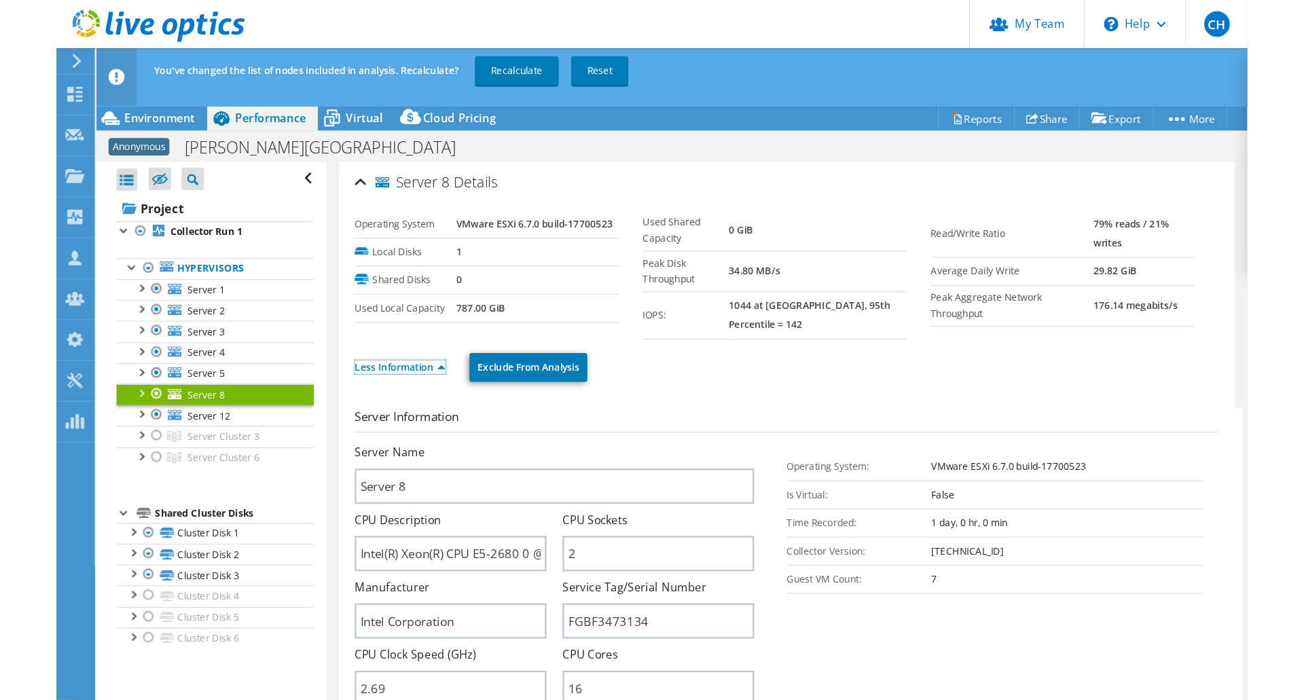
scroll to position [113, 0]
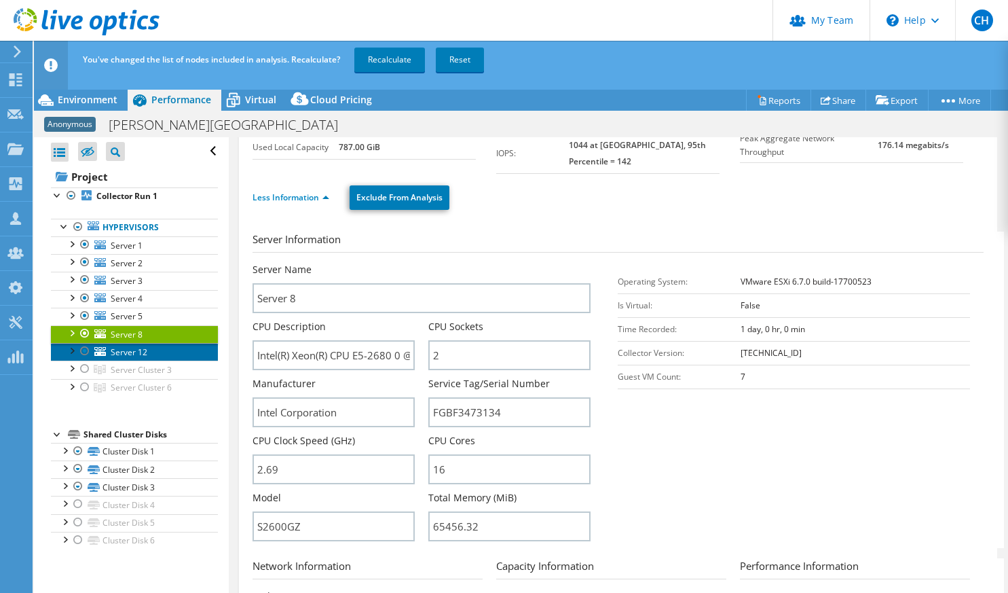
click at [121, 351] on span "Server 12" at bounding box center [129, 352] width 37 height 12
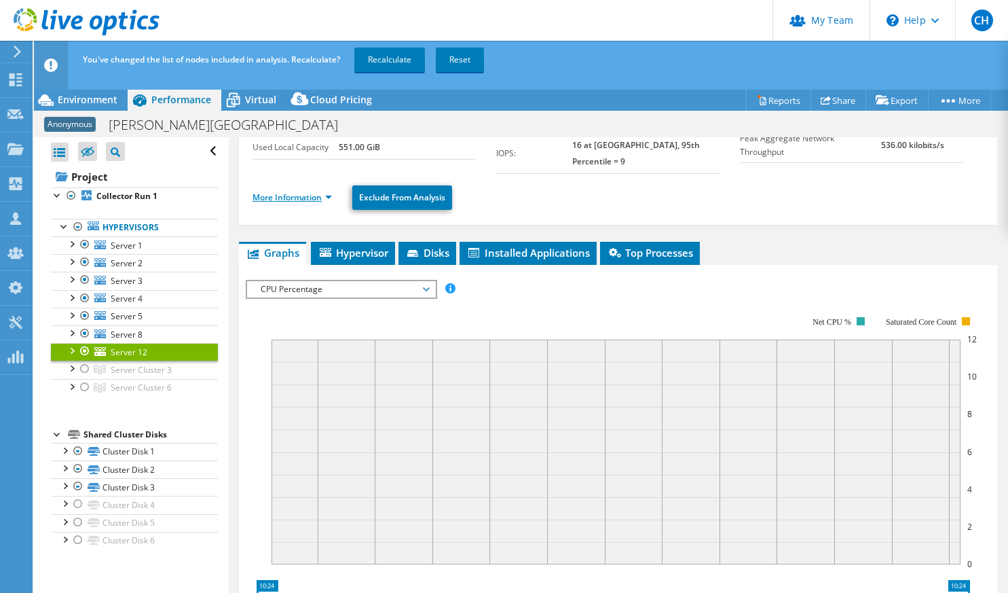
click at [296, 191] on link "More Information" at bounding box center [292, 197] width 79 height 12
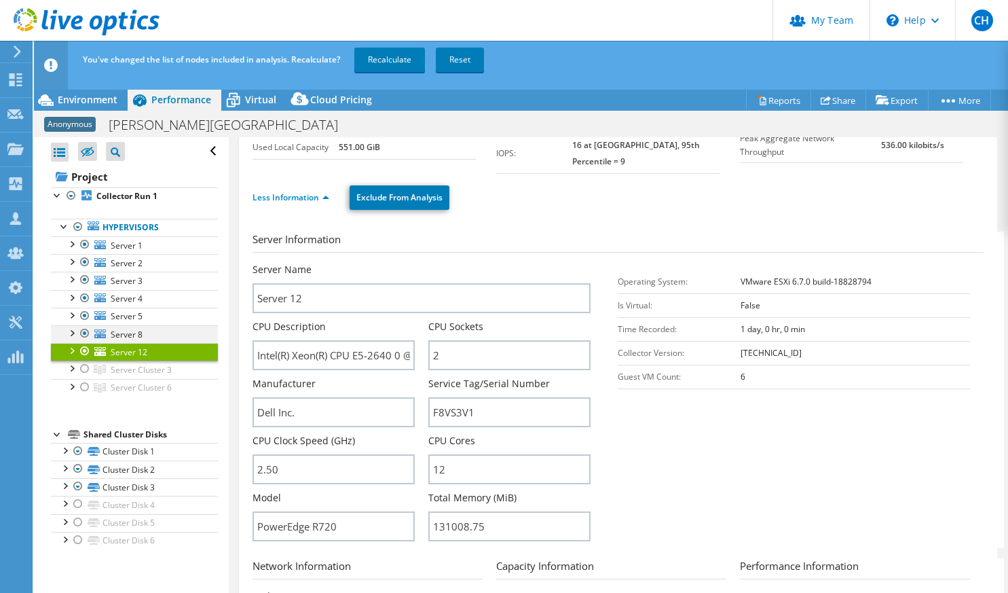
click at [85, 331] on div at bounding box center [85, 333] width 14 height 16
click at [649, 456] on section "Server Information Server Name Server 12 CPU Description Intel(R) Xeon(R) CPU E…" at bounding box center [622, 390] width 738 height 316
click at [400, 62] on link "Recalculate" at bounding box center [389, 60] width 71 height 24
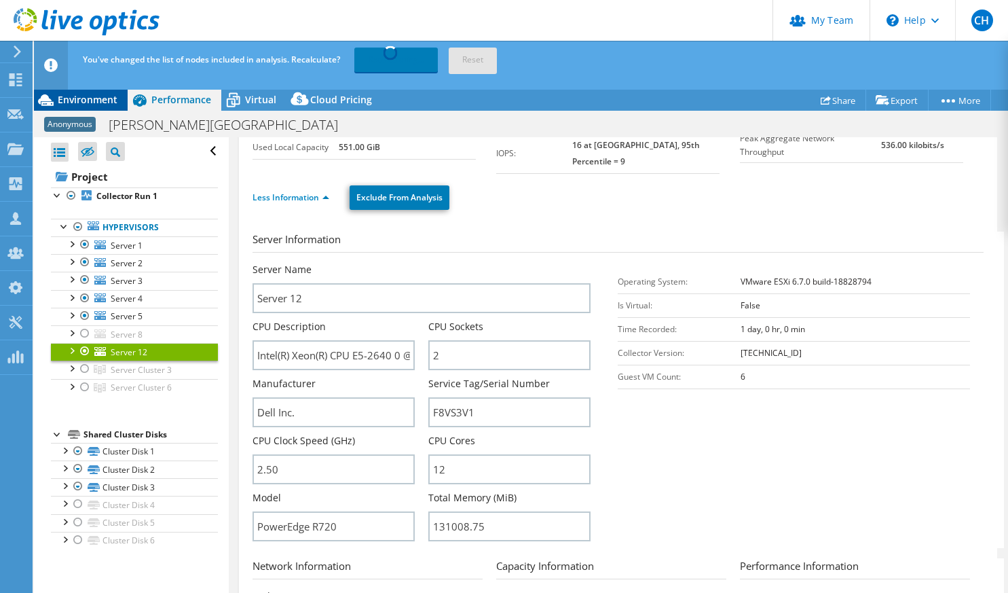
click at [85, 96] on span "Environment" at bounding box center [88, 99] width 60 height 13
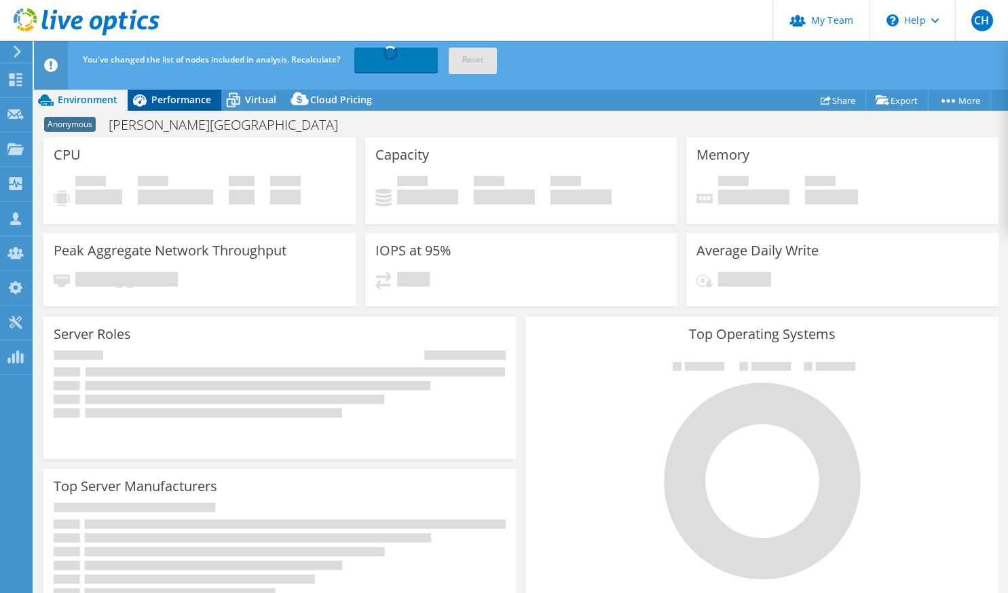
click at [172, 103] on span "Performance" at bounding box center [181, 99] width 60 height 13
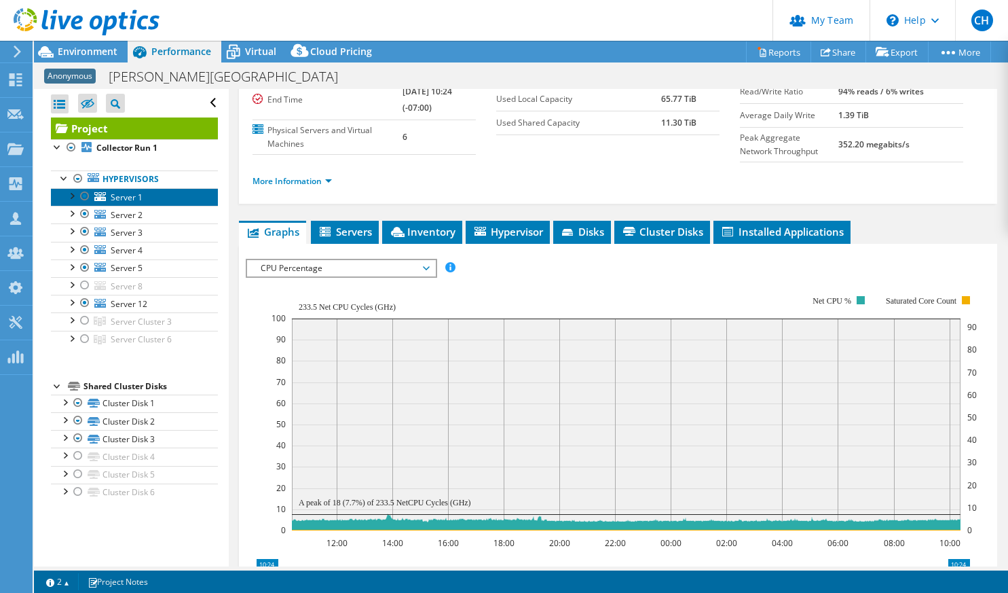
click at [126, 194] on span "Server 1" at bounding box center [127, 197] width 32 height 12
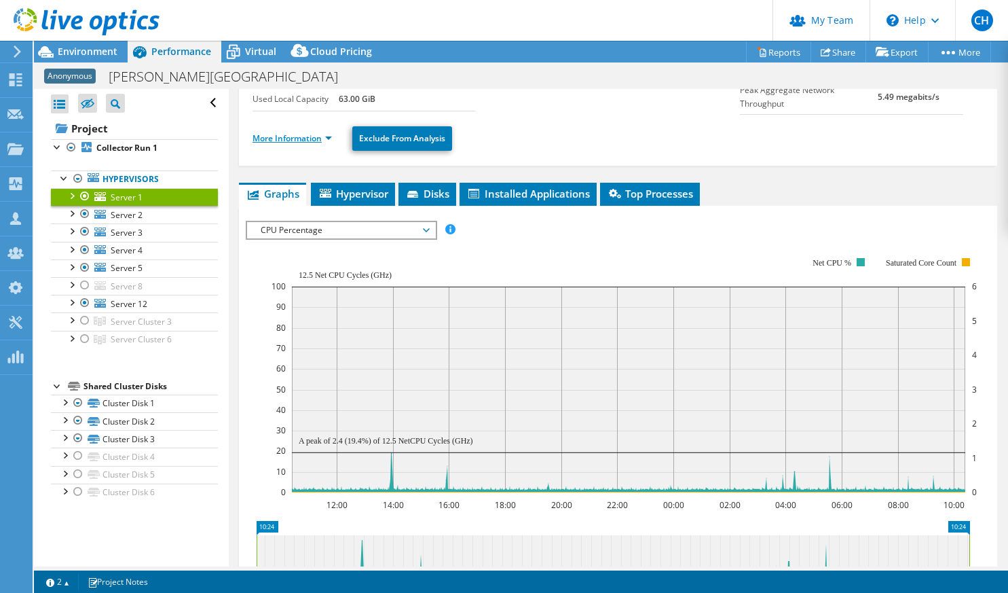
click at [306, 141] on link "More Information" at bounding box center [292, 138] width 79 height 12
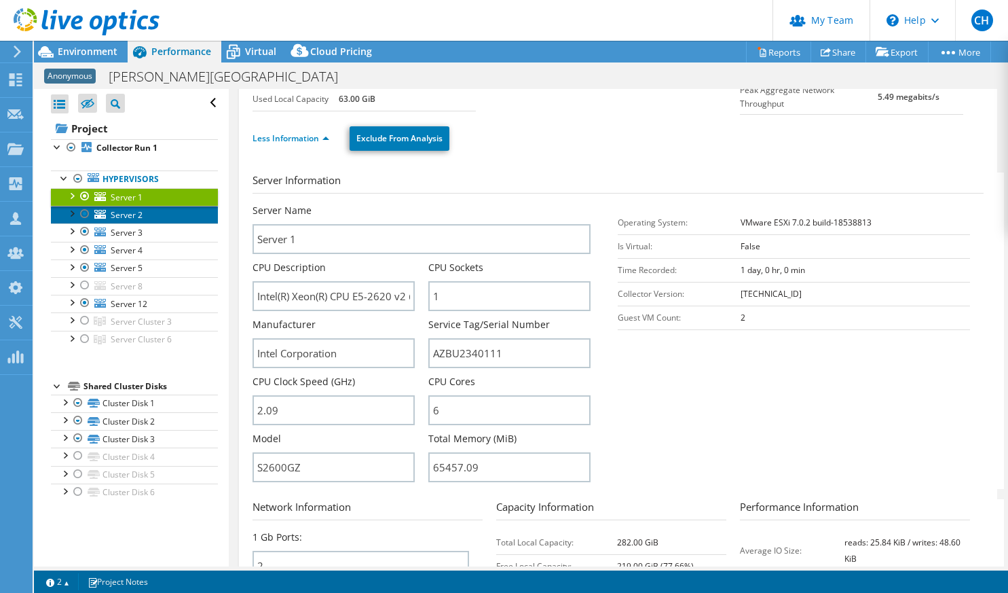
click at [124, 214] on span "Server 2" at bounding box center [127, 215] width 32 height 12
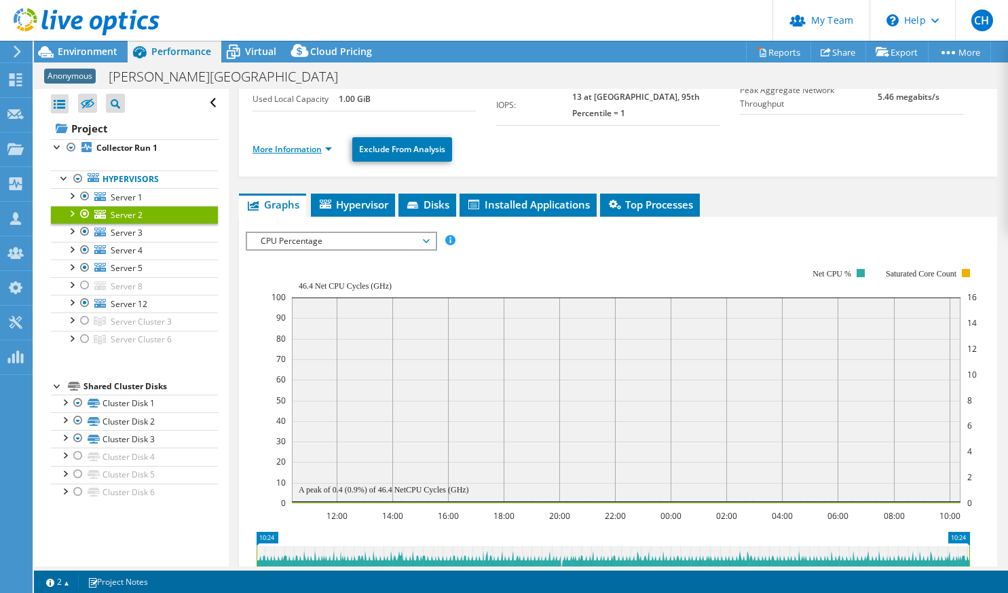
click at [296, 143] on link "More Information" at bounding box center [292, 149] width 79 height 12
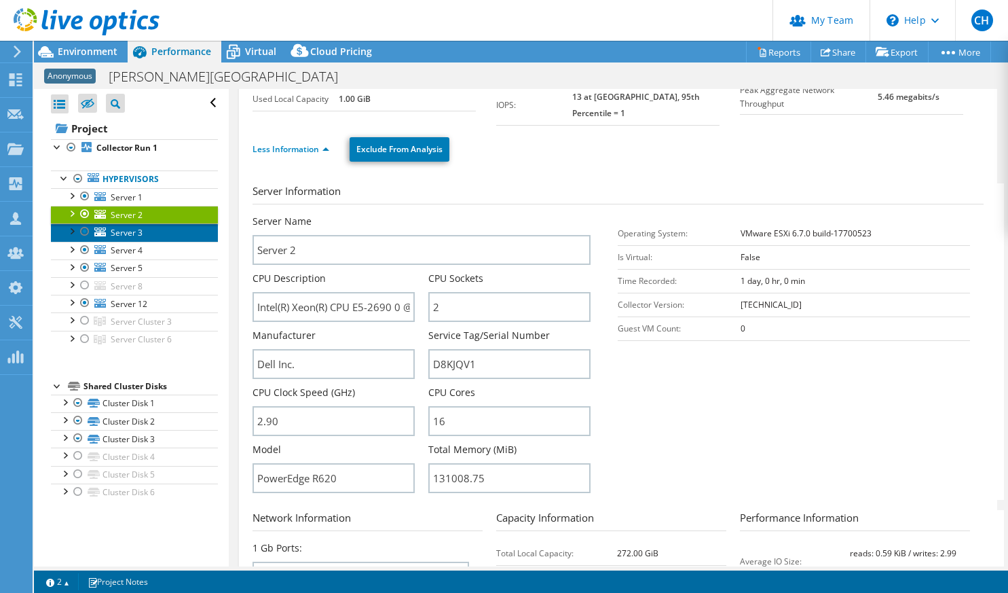
click at [111, 233] on span "Server 3" at bounding box center [127, 233] width 32 height 12
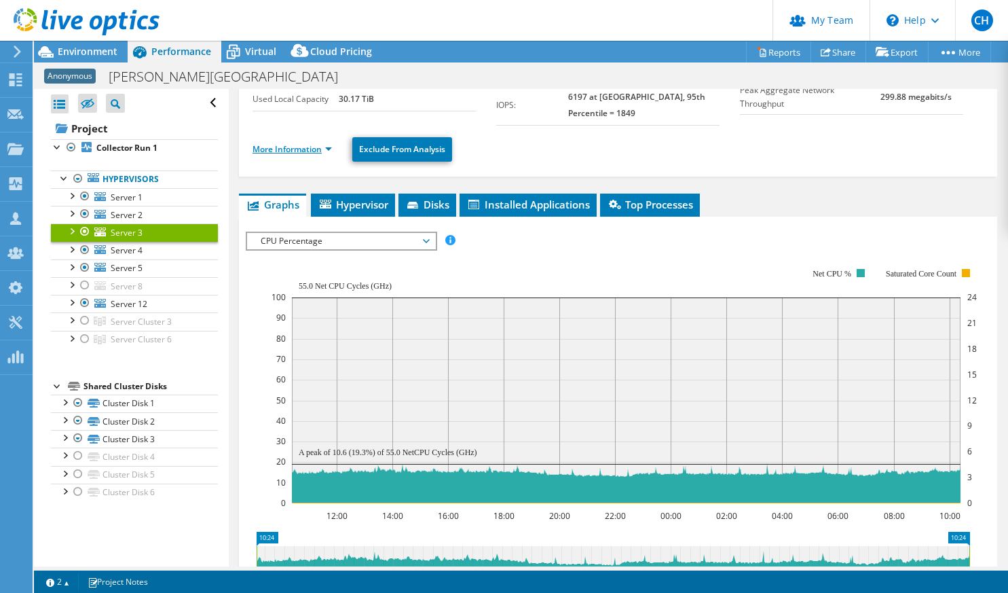
click at [293, 152] on link "More Information" at bounding box center [292, 149] width 79 height 12
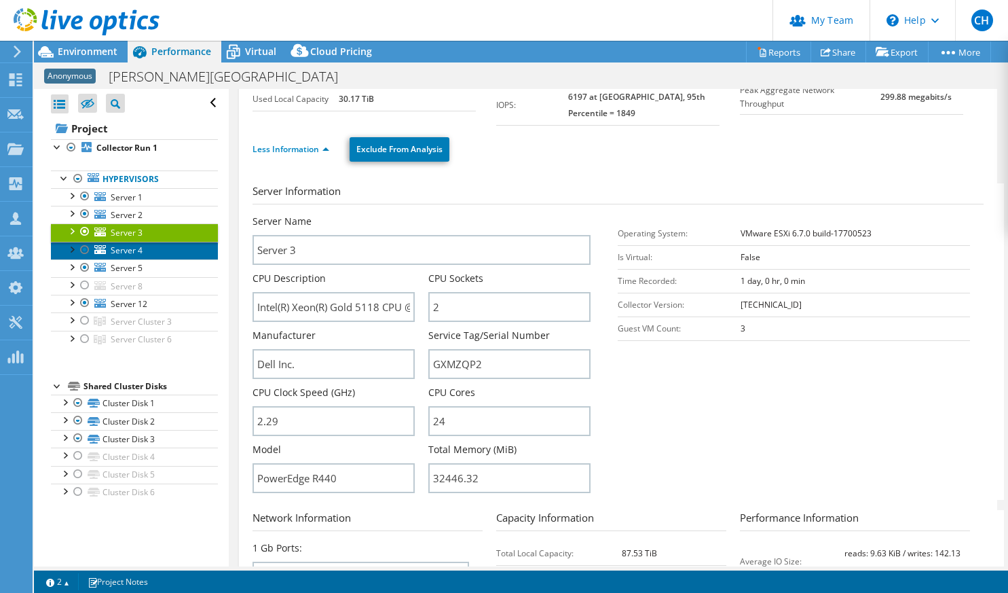
click at [124, 251] on span "Server 4" at bounding box center [127, 250] width 32 height 12
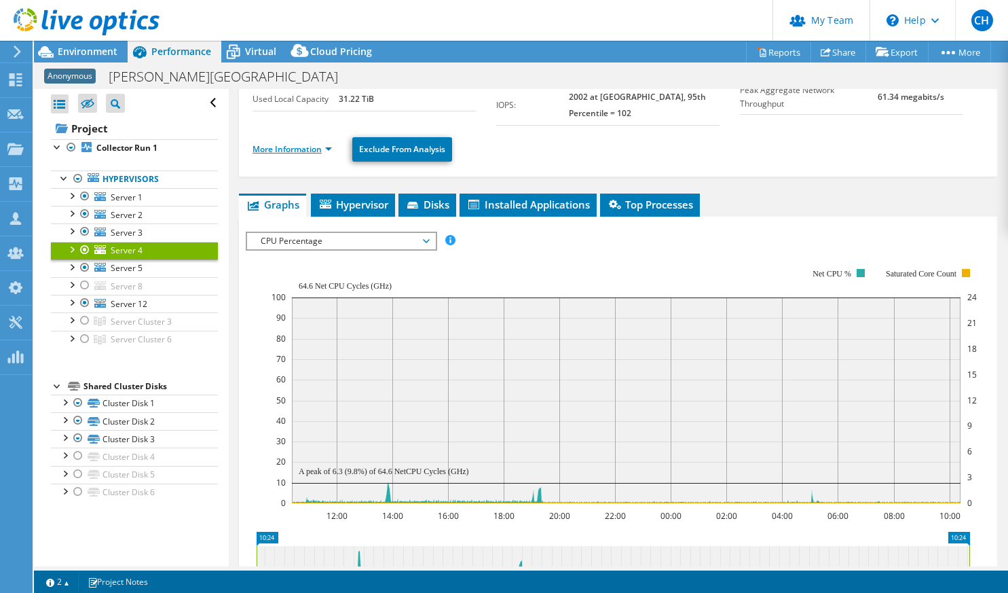
click at [302, 149] on link "More Information" at bounding box center [292, 149] width 79 height 12
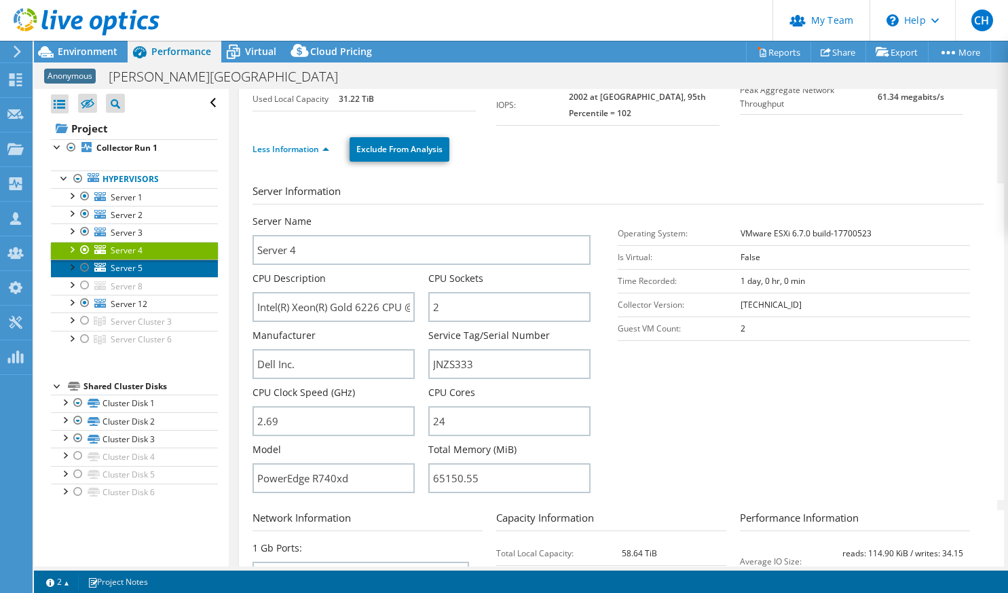
click at [124, 269] on span "Server 5" at bounding box center [127, 268] width 32 height 12
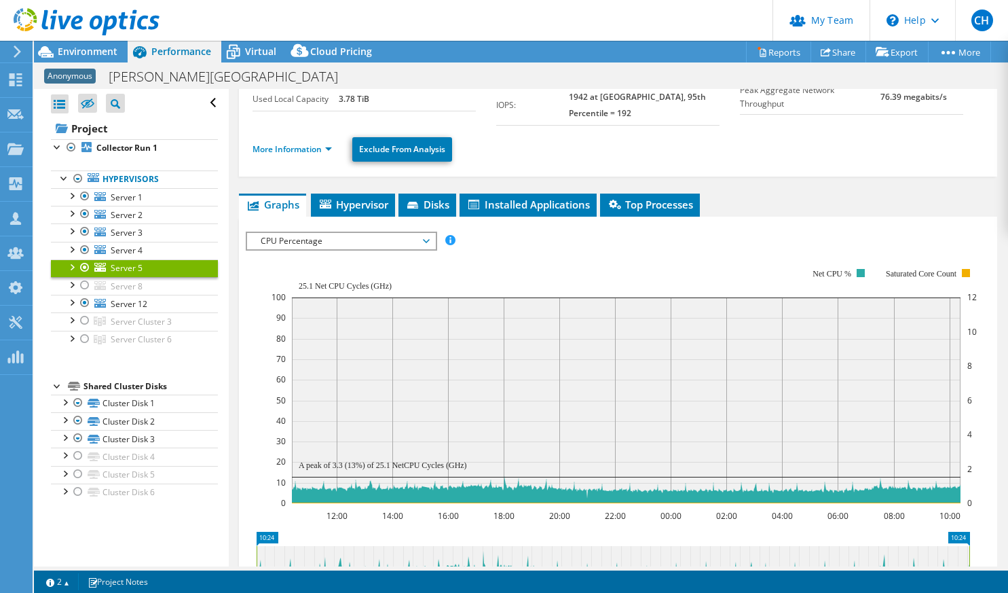
click at [299, 155] on li "More Information" at bounding box center [297, 149] width 88 height 15
click at [299, 154] on link "More Information" at bounding box center [292, 149] width 79 height 12
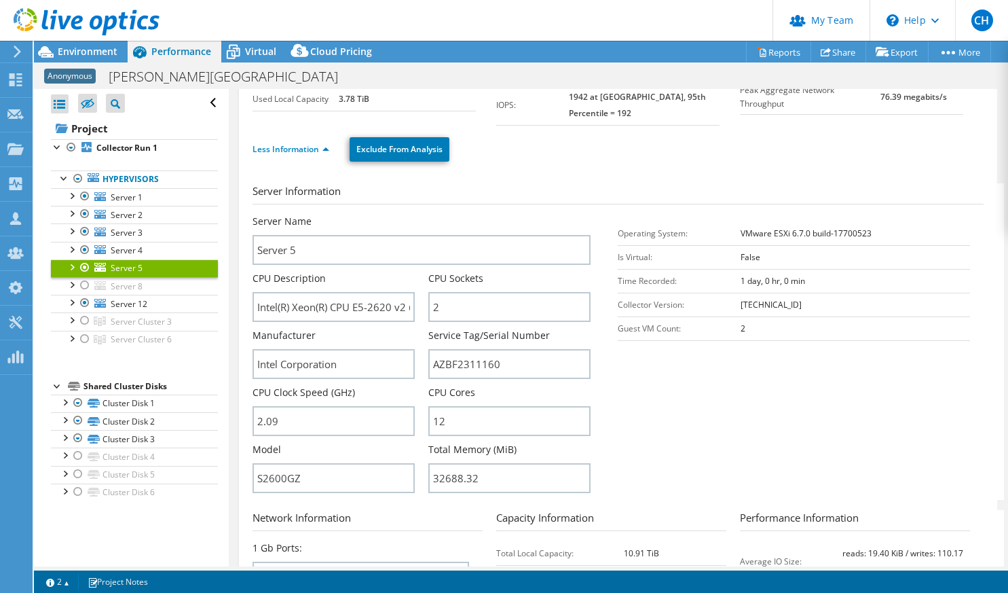
click at [81, 267] on div at bounding box center [85, 267] width 14 height 16
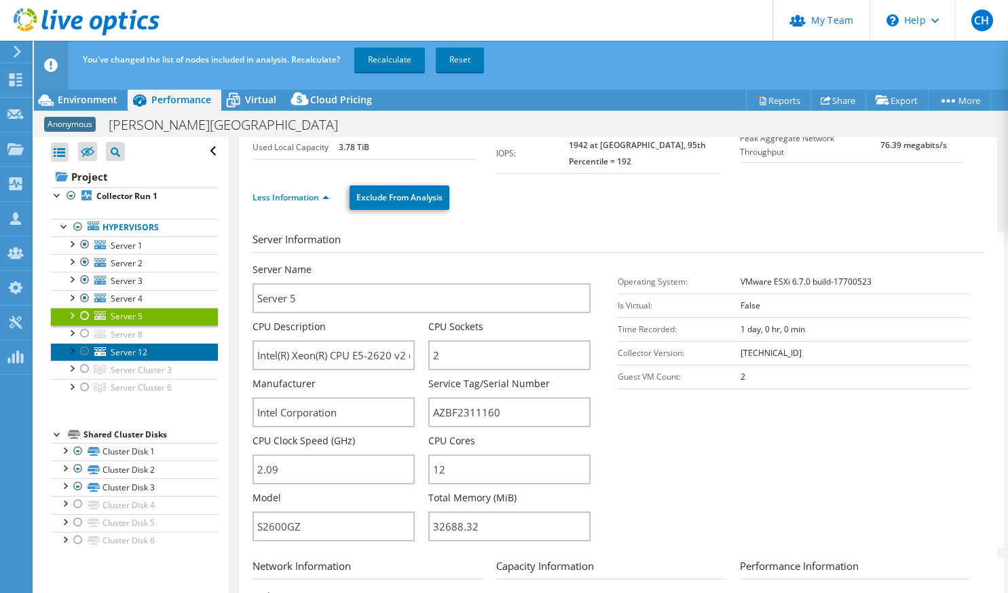
click at [120, 354] on span "Server 12" at bounding box center [129, 352] width 37 height 12
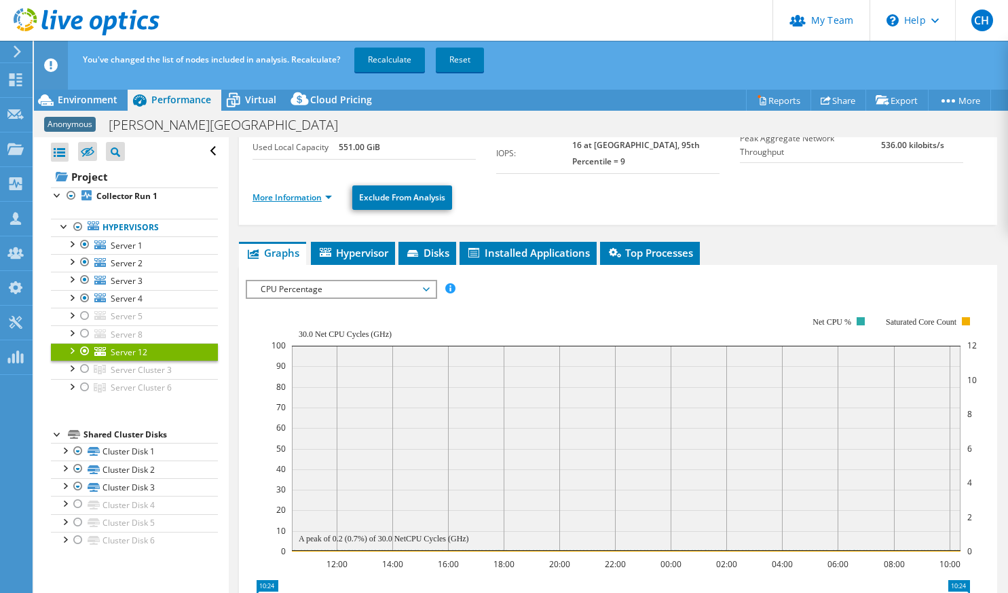
click at [303, 191] on link "More Information" at bounding box center [292, 197] width 79 height 12
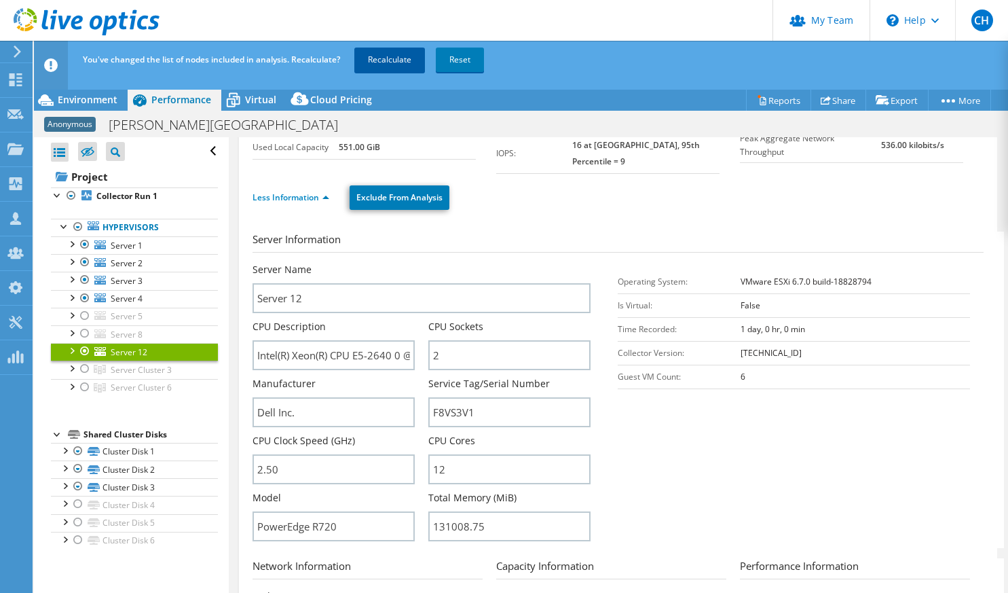
click at [397, 54] on link "Recalculate" at bounding box center [389, 60] width 71 height 24
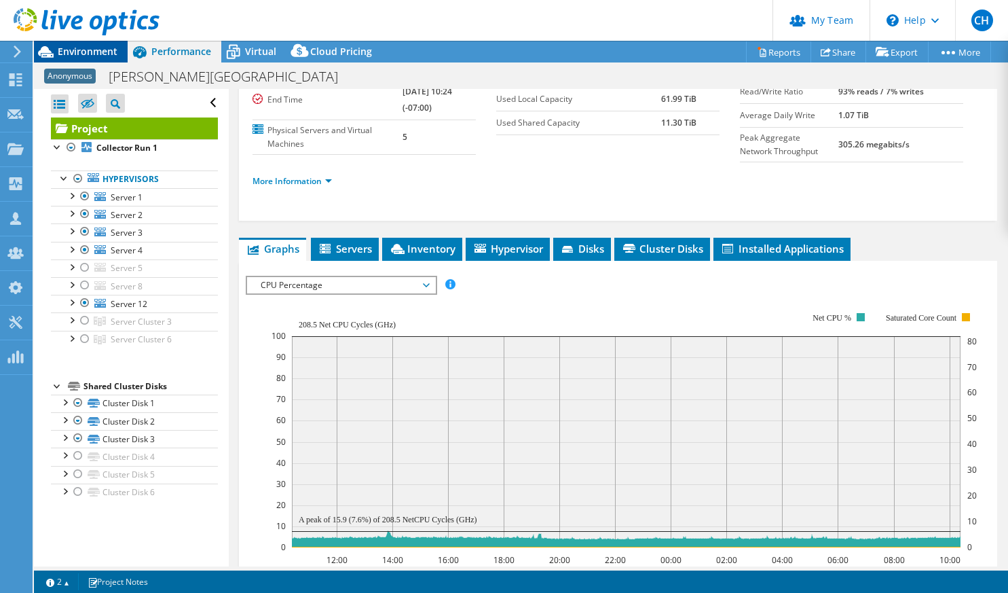
click at [84, 49] on span "Environment" at bounding box center [88, 51] width 60 height 13
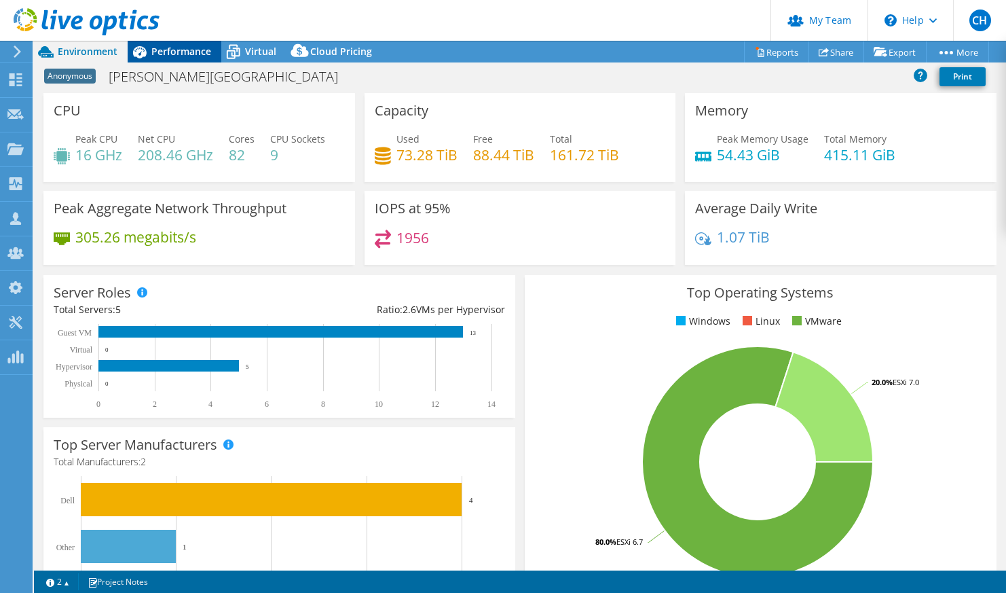
click at [177, 51] on span "Performance" at bounding box center [181, 51] width 60 height 13
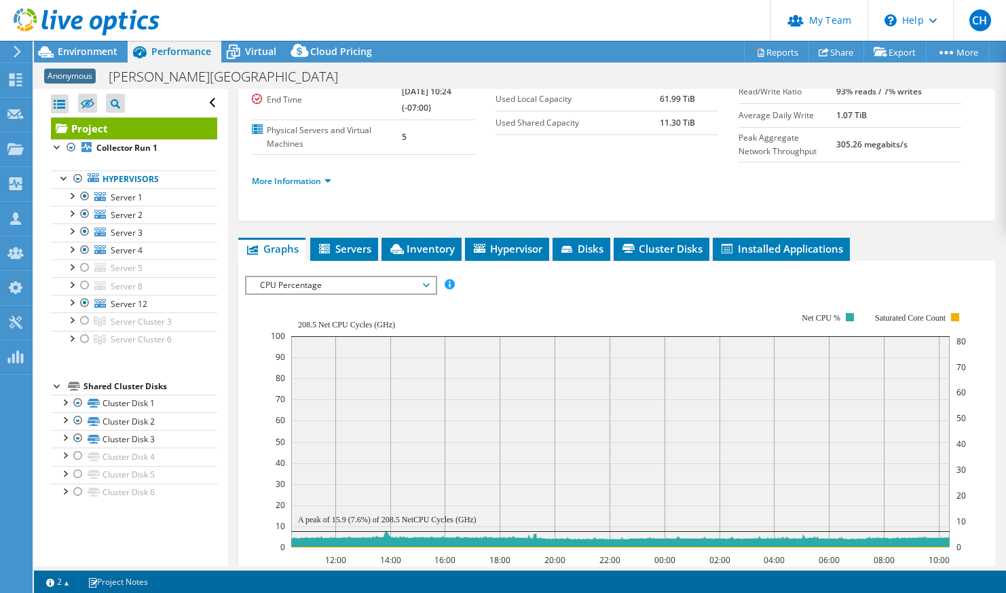
click at [389, 284] on span "CPU Percentage" at bounding box center [340, 285] width 175 height 16
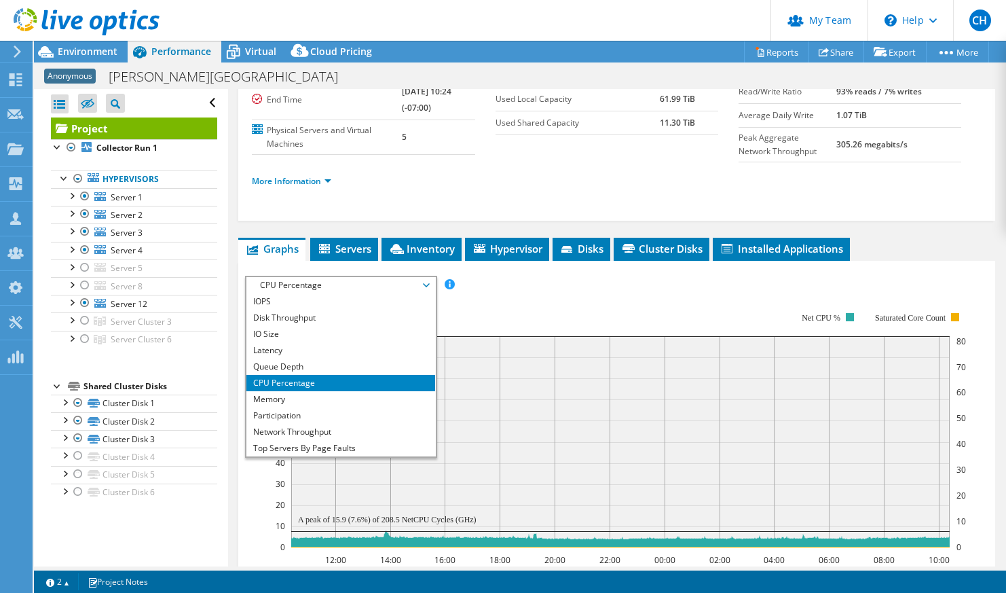
click at [389, 284] on span "CPU Percentage" at bounding box center [340, 285] width 175 height 16
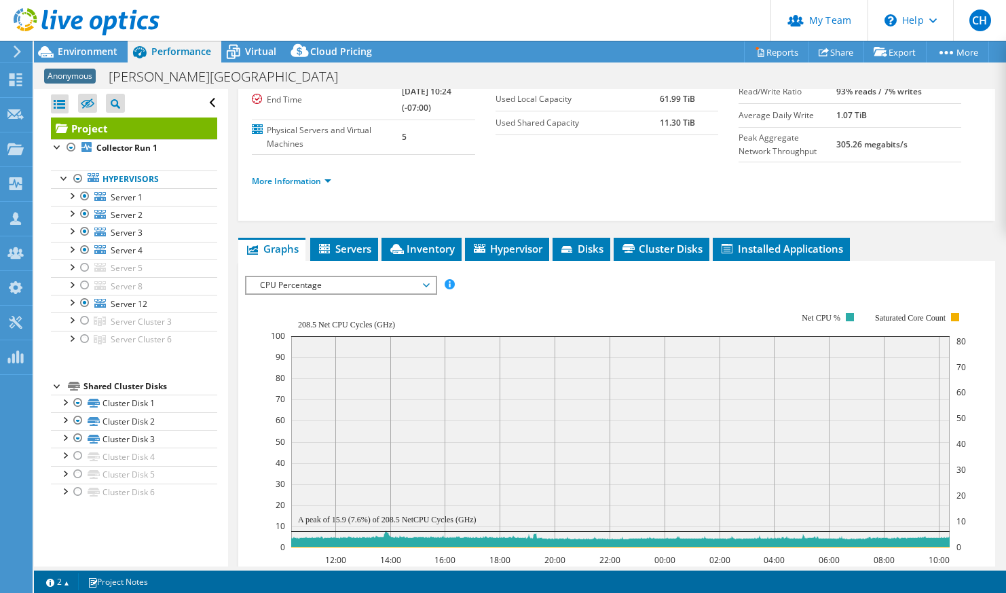
click at [329, 285] on span "CPU Percentage" at bounding box center [340, 285] width 175 height 16
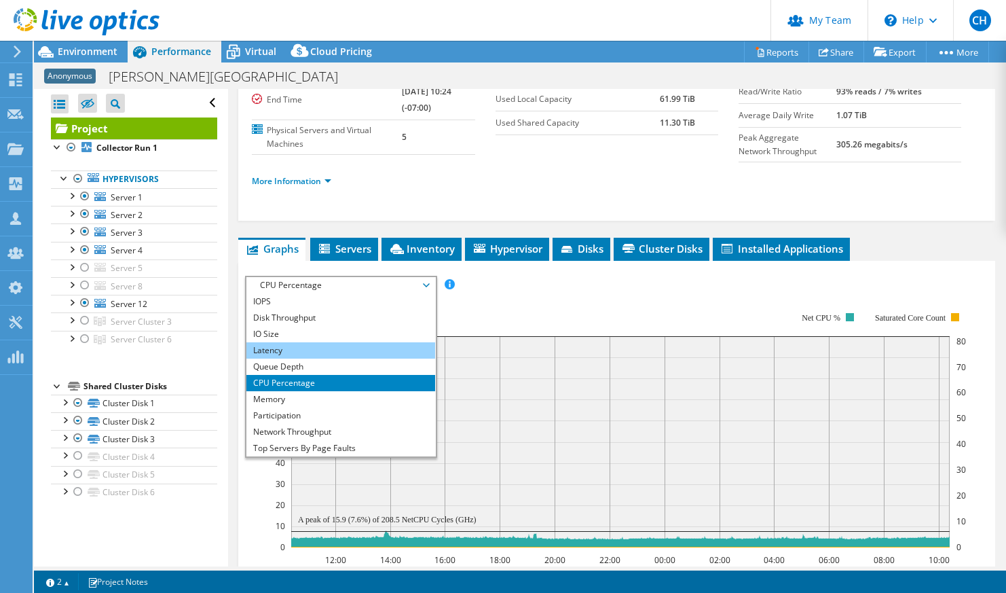
click at [316, 344] on li "Latency" at bounding box center [340, 350] width 188 height 16
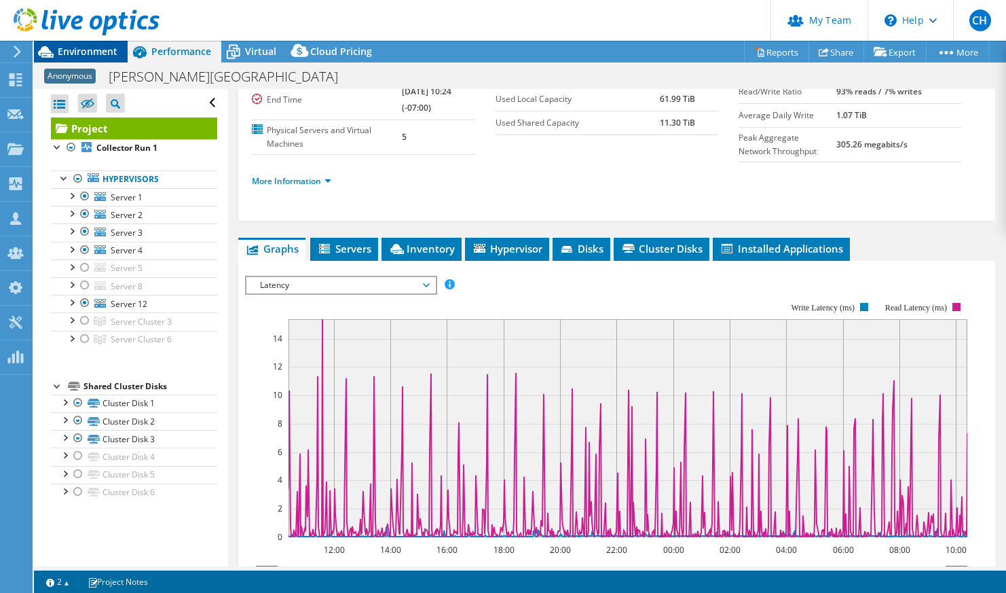
click at [89, 52] on span "Environment" at bounding box center [88, 51] width 60 height 13
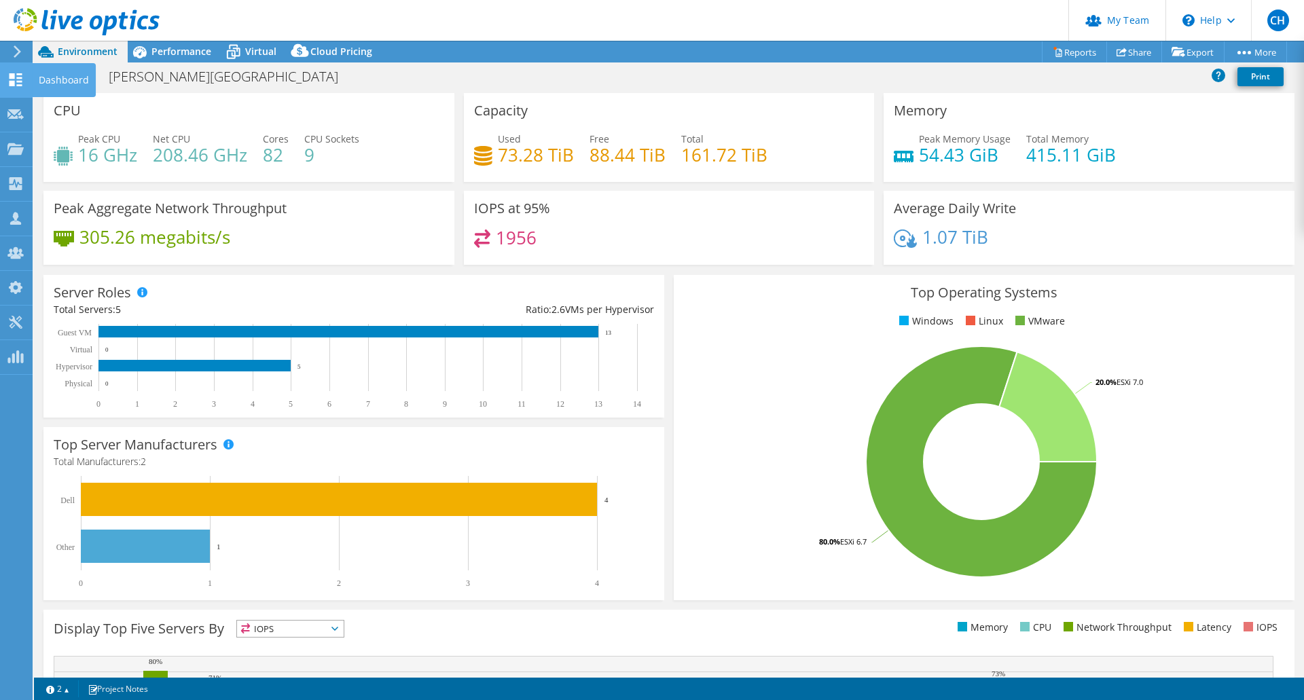
click at [12, 79] on icon at bounding box center [15, 79] width 16 height 13
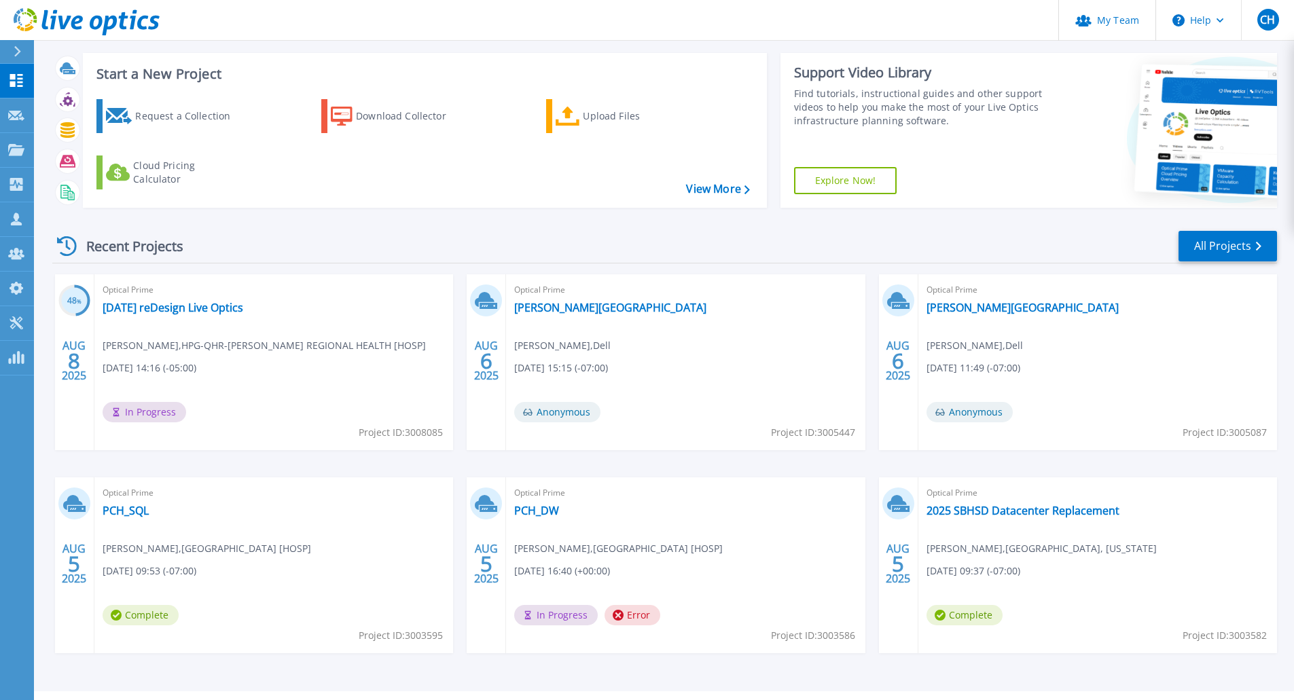
scroll to position [52, 0]
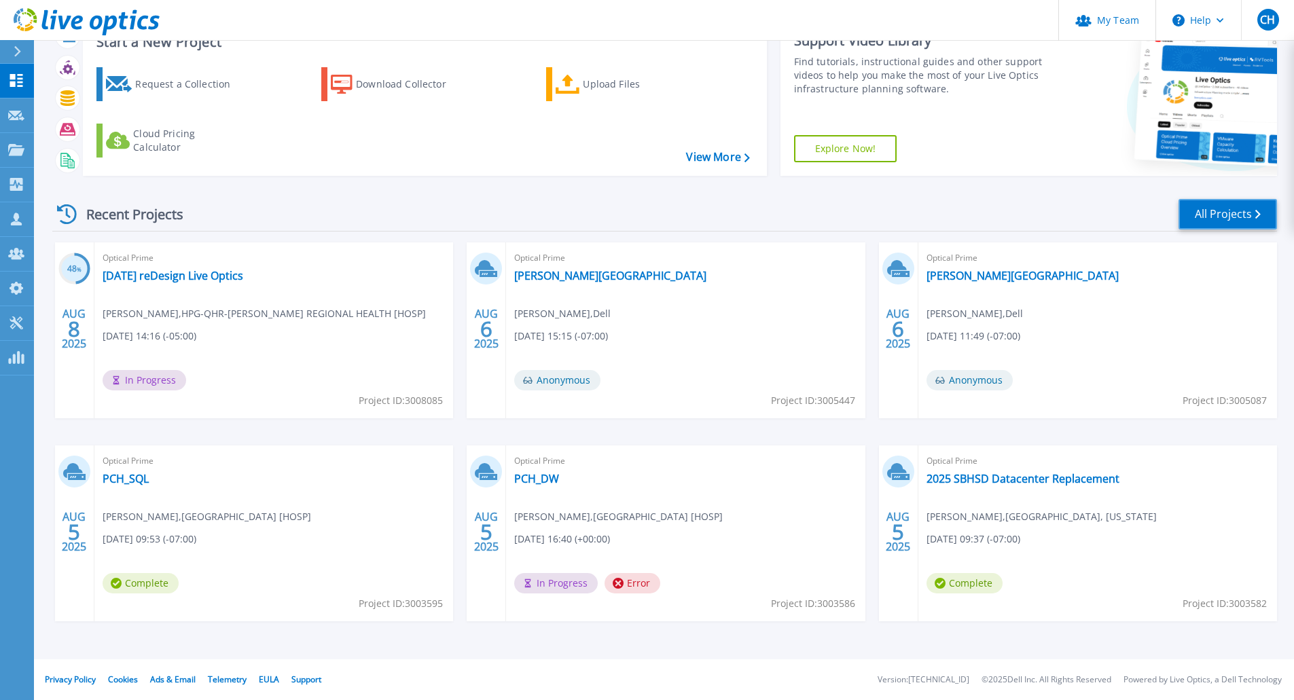
click at [1211, 213] on link "All Projects" at bounding box center [1227, 214] width 98 height 31
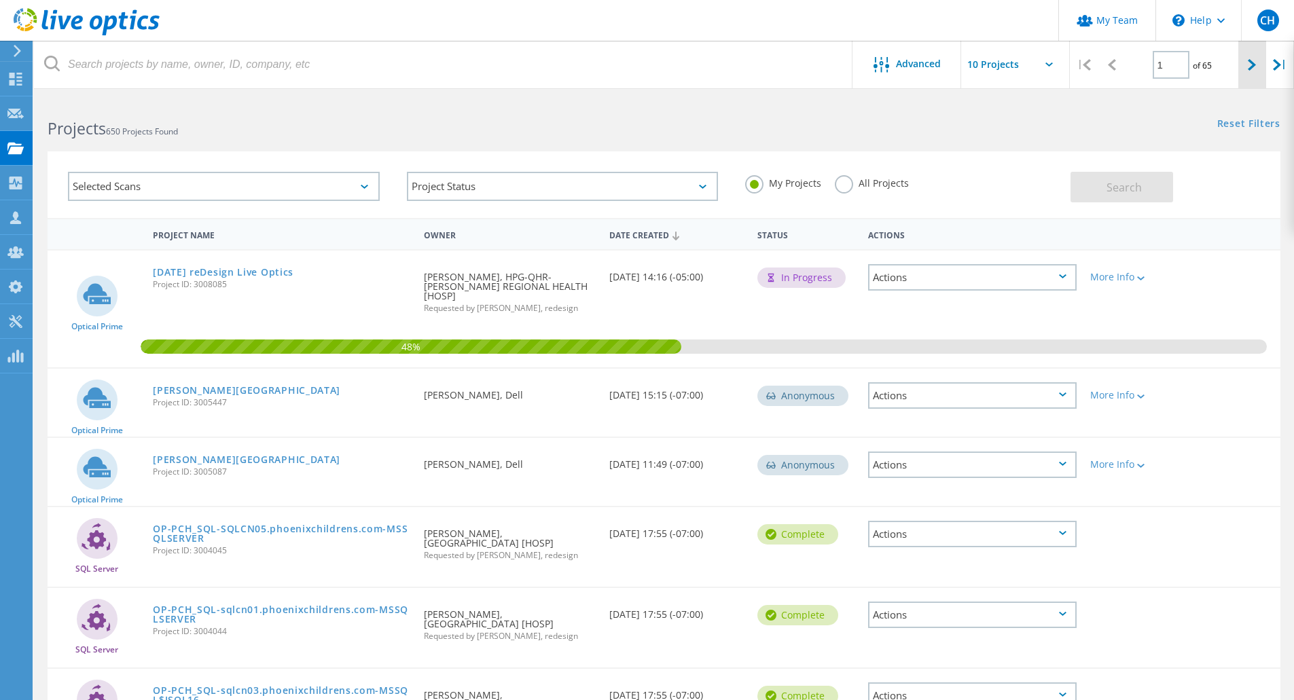
click at [1251, 65] on icon at bounding box center [1251, 65] width 8 height 12
type input "2"
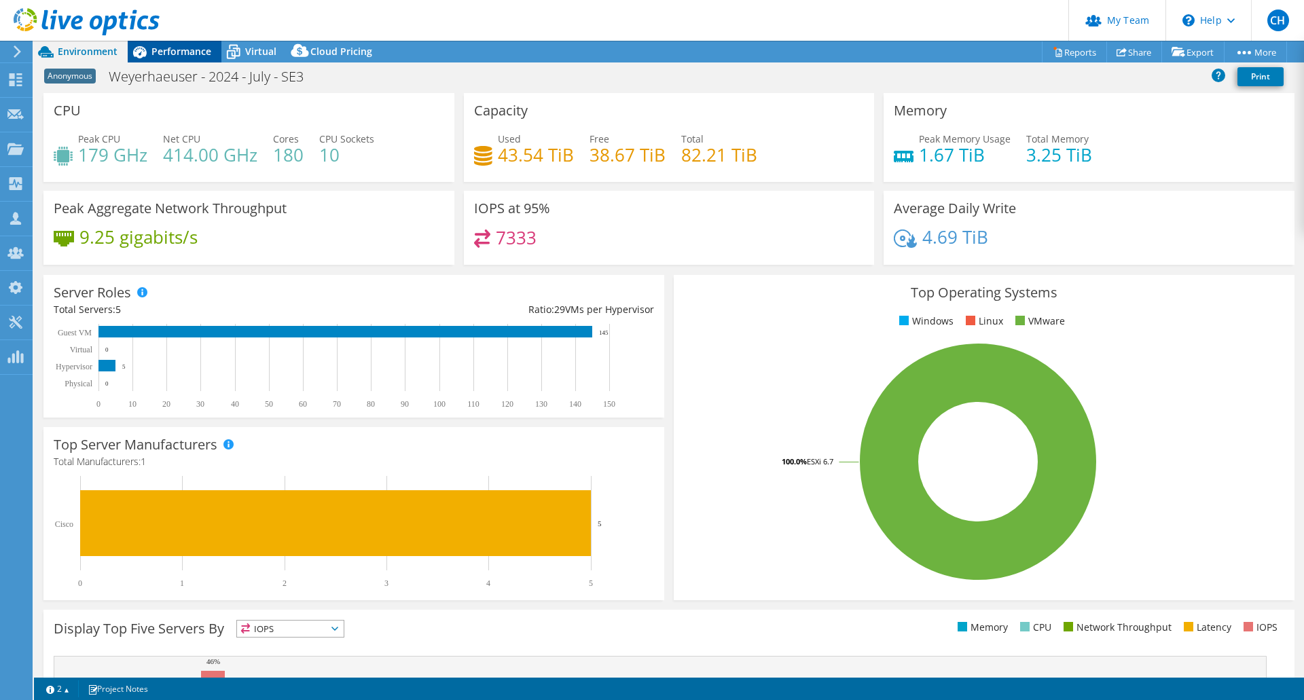
click at [170, 49] on span "Performance" at bounding box center [181, 51] width 60 height 13
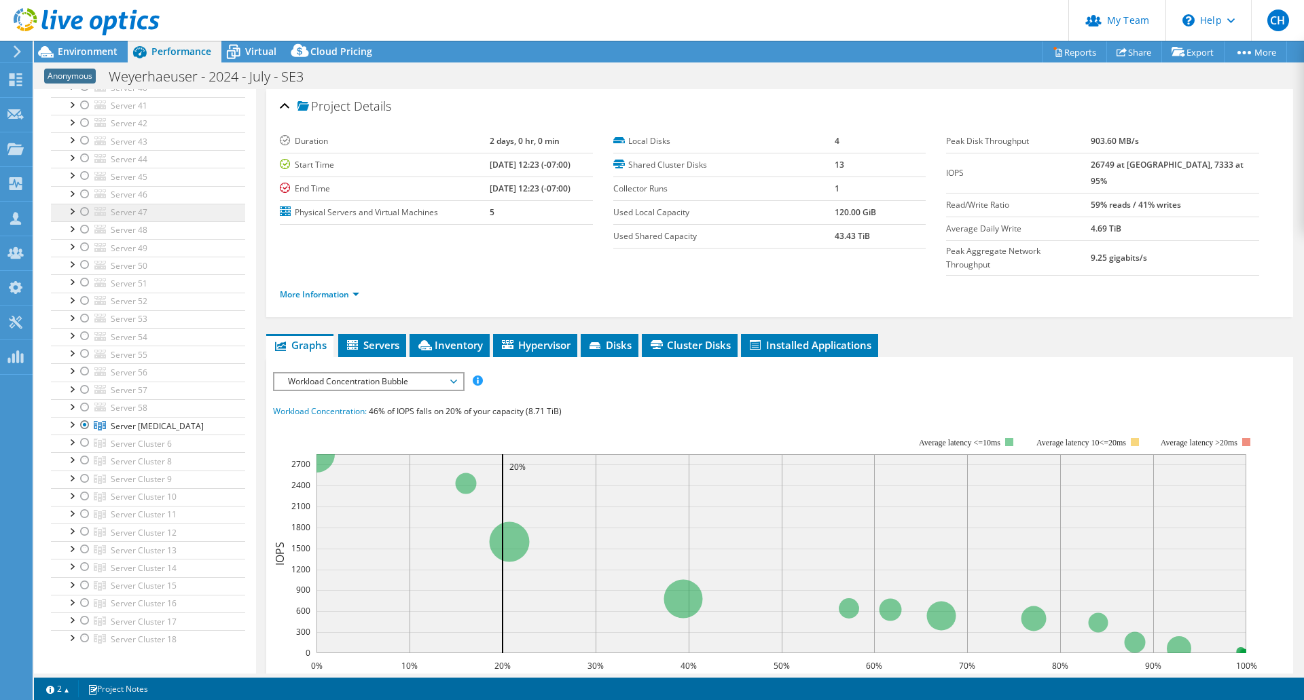
scroll to position [905, 0]
click at [68, 323] on div at bounding box center [72, 321] width 14 height 14
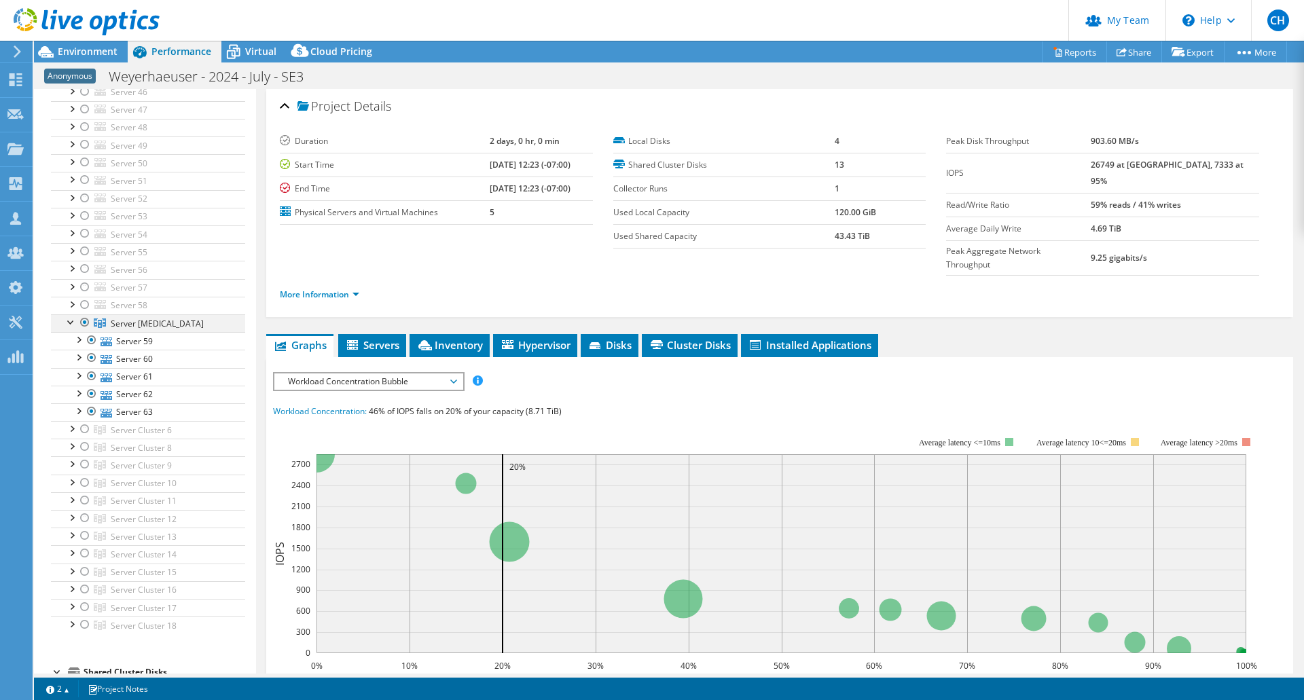
click at [68, 323] on div at bounding box center [72, 321] width 14 height 14
click at [96, 53] on span "Environment" at bounding box center [88, 51] width 60 height 13
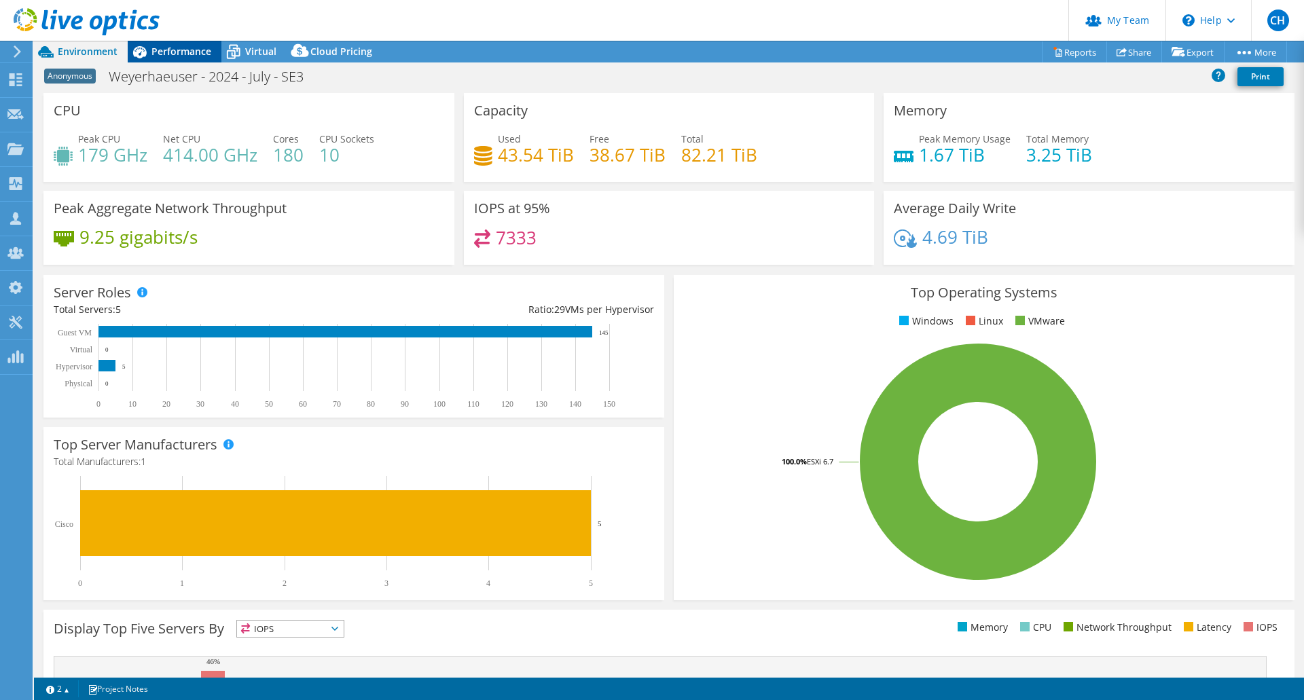
click at [178, 49] on span "Performance" at bounding box center [181, 51] width 60 height 13
